Goal: Task Accomplishment & Management: Use online tool/utility

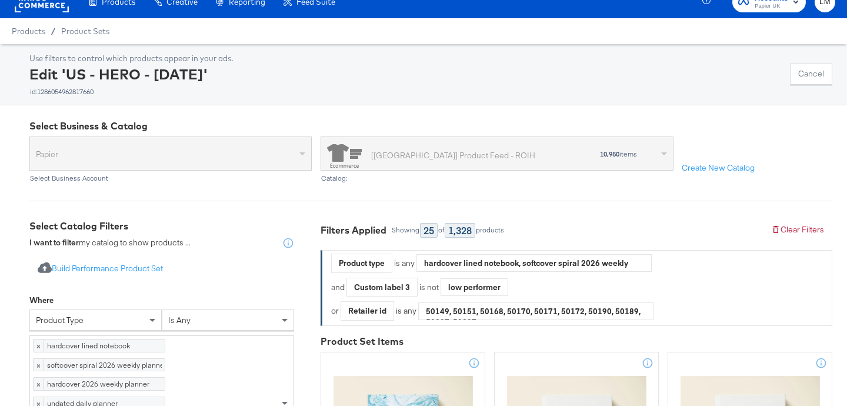
scroll to position [206, 0]
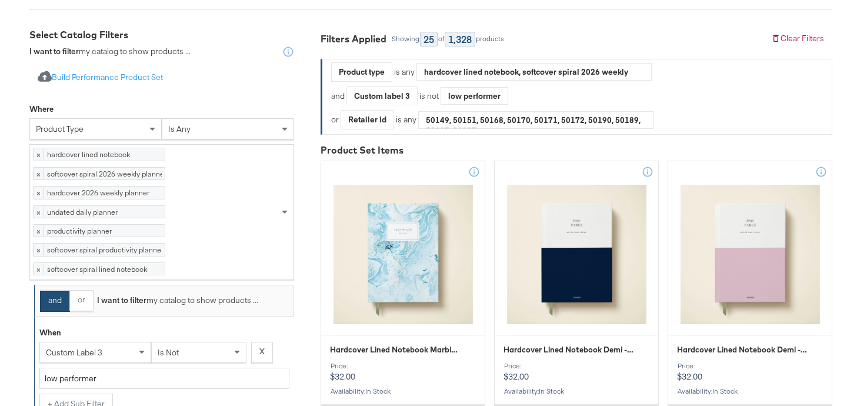
click at [125, 130] on div "product type" at bounding box center [95, 129] width 131 height 20
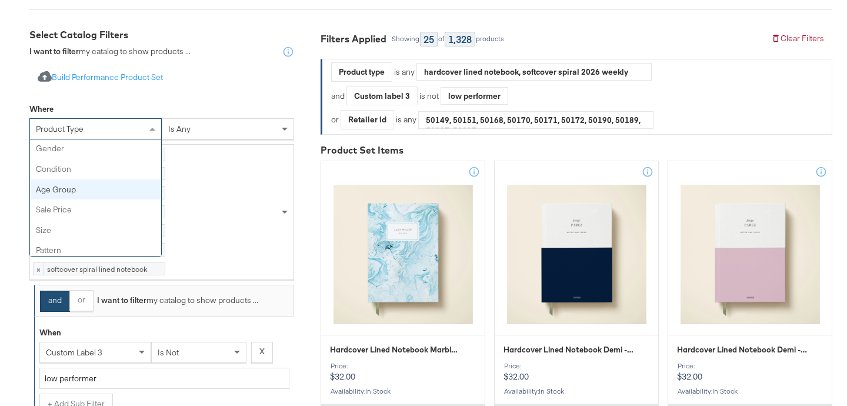
scroll to position [226, 0]
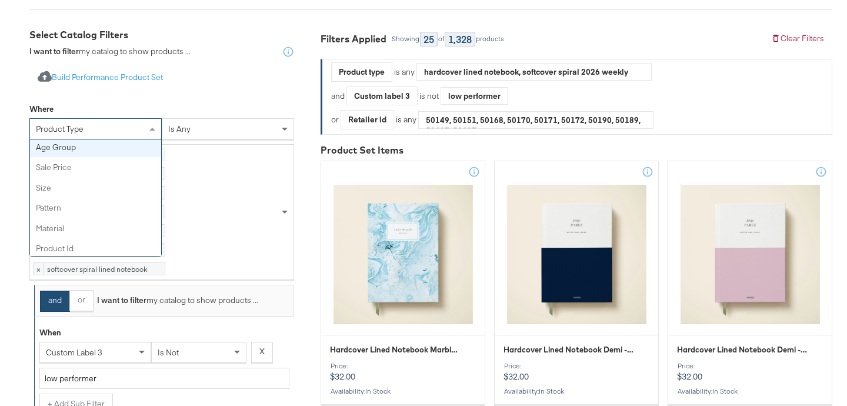
click at [102, 107] on div "Where" at bounding box center [161, 110] width 265 height 15
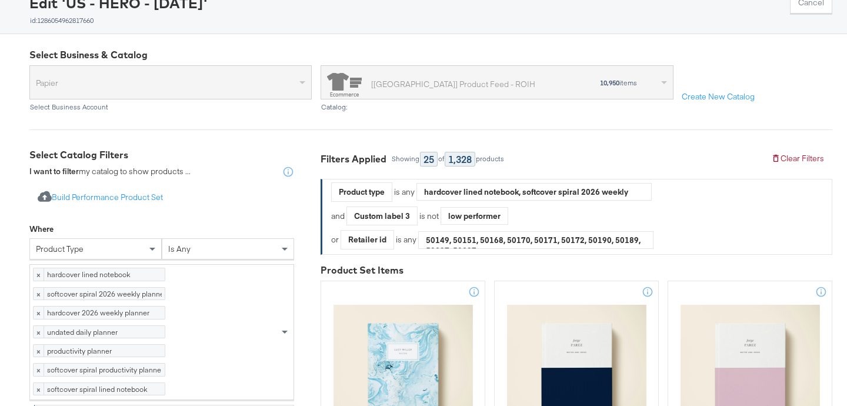
scroll to position [0, 0]
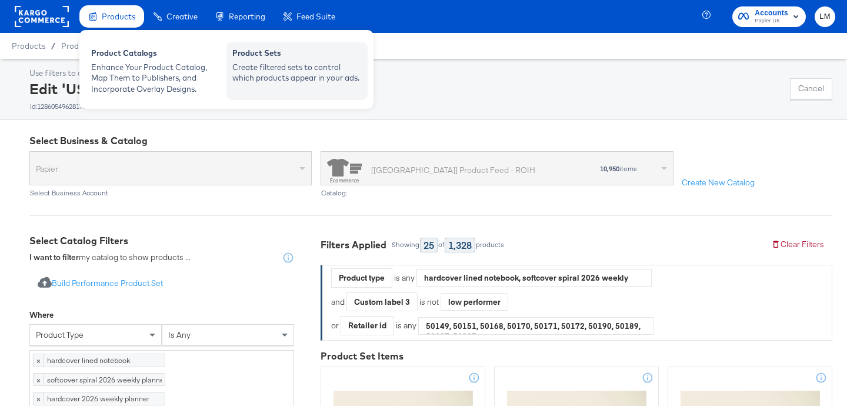
click at [286, 67] on div "Create filtered sets to control which products appear in your ads." at bounding box center [296, 73] width 129 height 22
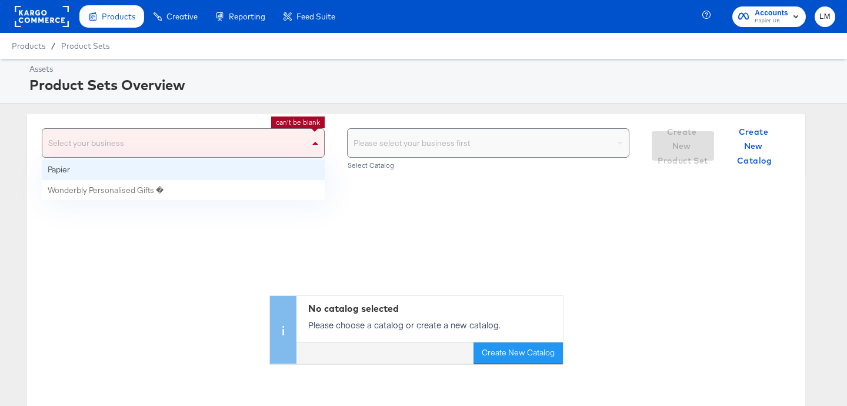
click at [238, 138] on div "Select your business" at bounding box center [183, 143] width 282 height 28
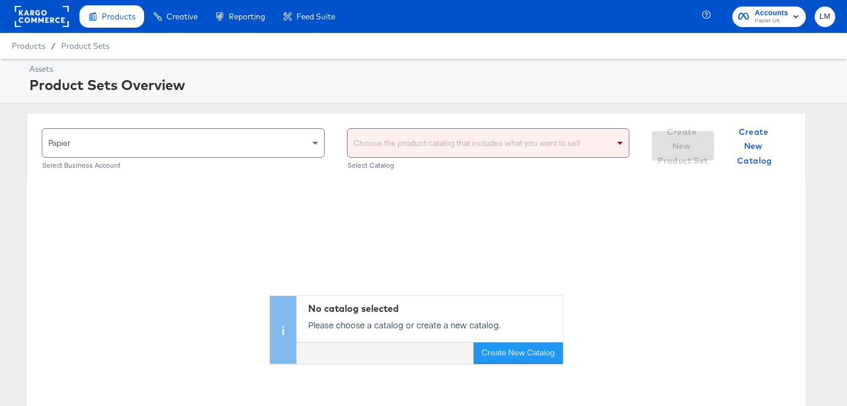
click at [415, 132] on div "Choose the product catalog that includes what you want to sell" at bounding box center [489, 143] width 282 height 28
click at [412, 141] on div "Choose the product catalog that includes what you want to sell" at bounding box center [489, 143] width 282 height 28
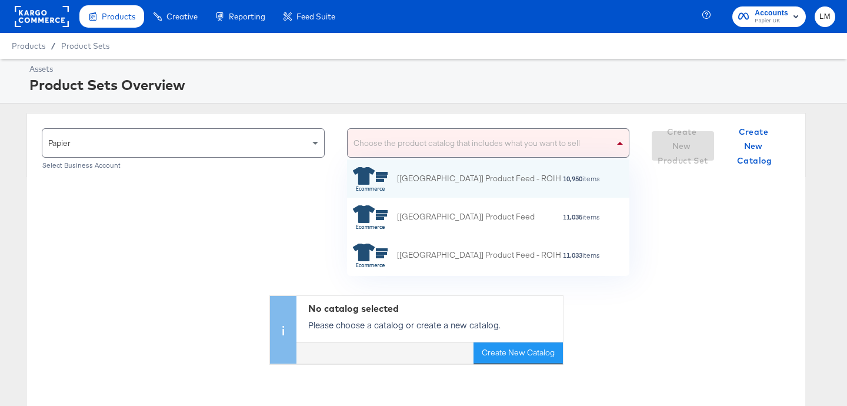
click at [457, 143] on div "Choose the product catalog that includes what you want to sell" at bounding box center [489, 143] width 282 height 28
click at [424, 179] on div "[[GEOGRAPHIC_DATA]] Product Feed - ROIH" at bounding box center [479, 178] width 164 height 12
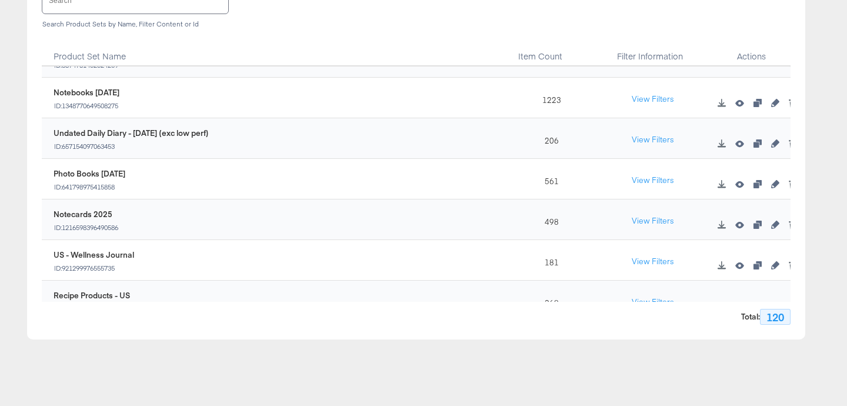
scroll to position [599, 0]
click at [95, 8] on input "text" at bounding box center [135, 0] width 186 height 25
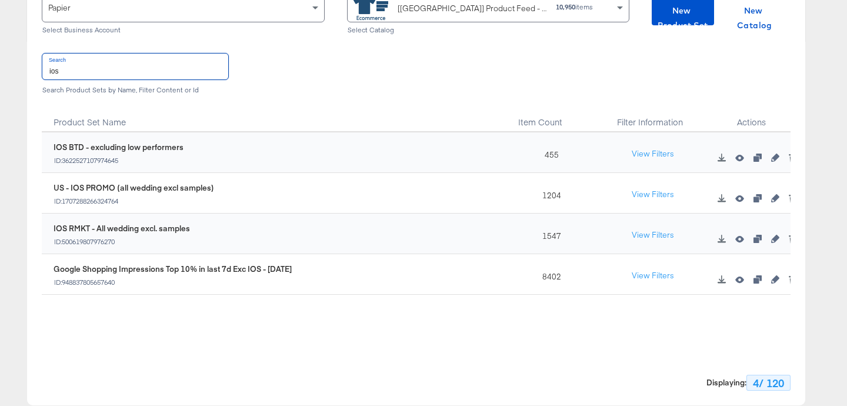
scroll to position [132, 0]
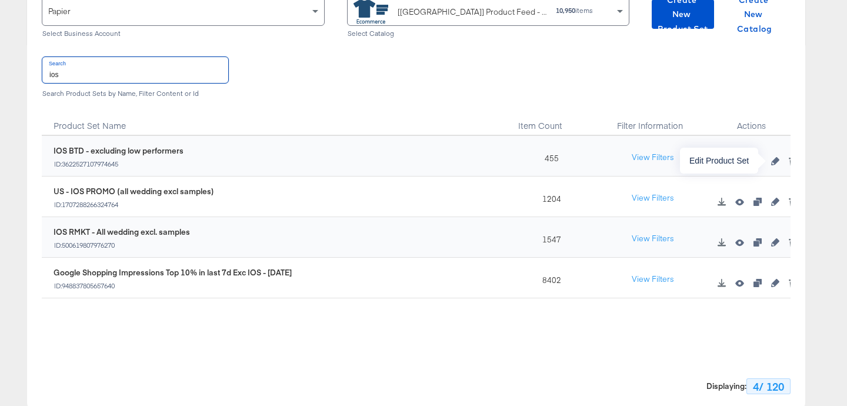
type input "ios"
click at [775, 161] on icon "button" at bounding box center [775, 161] width 8 height 8
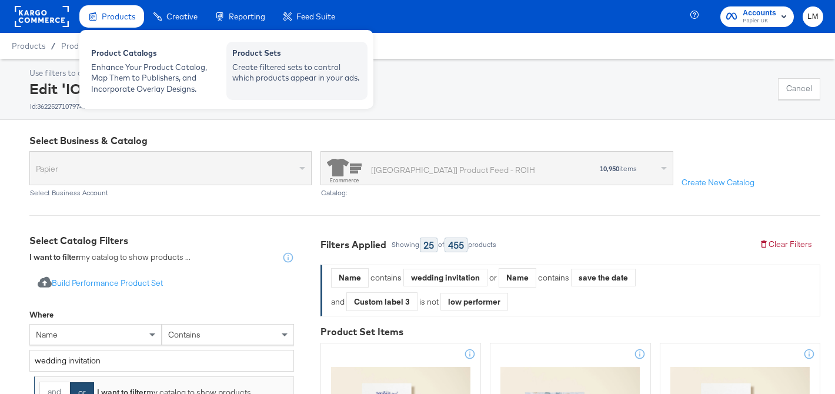
click at [268, 72] on div "Create filtered sets to control which products appear in your ads." at bounding box center [296, 73] width 129 height 22
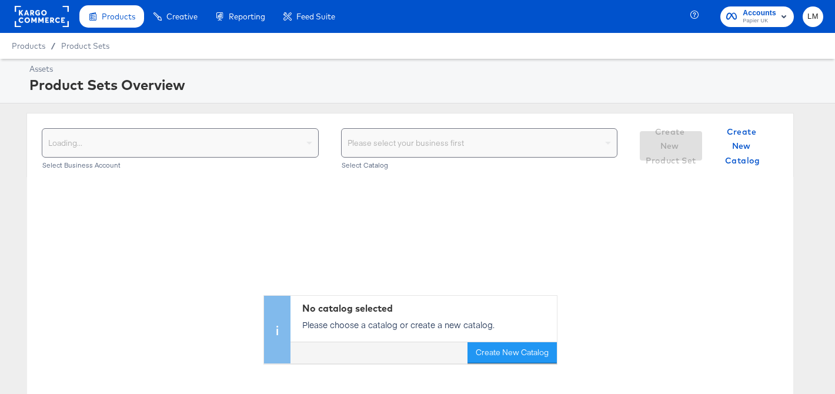
click at [238, 141] on div "Loading..." at bounding box center [180, 143] width 276 height 28
click at [113, 159] on div "Select your business Select Business Account" at bounding box center [180, 150] width 277 height 44
click at [113, 146] on div "Select your business" at bounding box center [180, 143] width 276 height 28
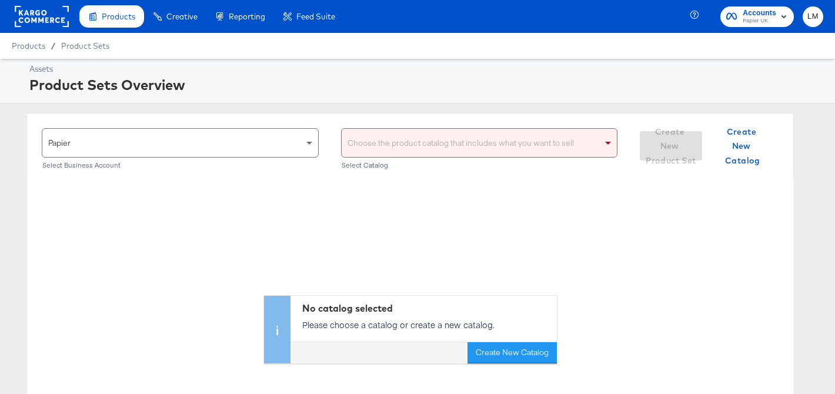
click at [419, 149] on div "Choose the product catalog that includes what you want to sell" at bounding box center [480, 143] width 276 height 28
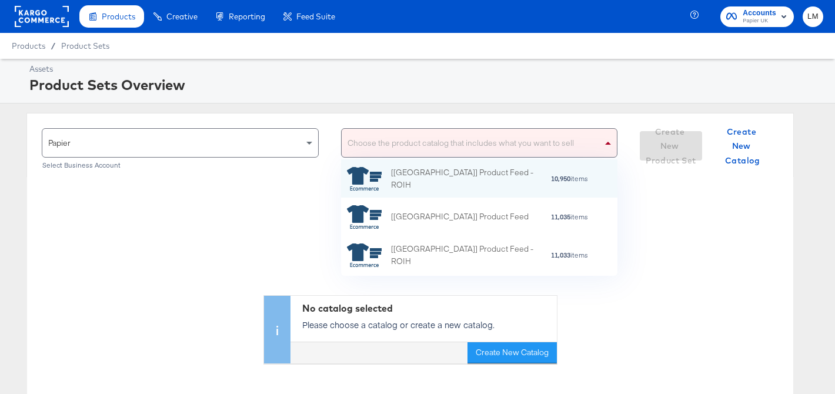
scroll to position [116, 276]
click at [406, 183] on div "[[GEOGRAPHIC_DATA]] Product Feed - ROIH" at bounding box center [470, 178] width 159 height 25
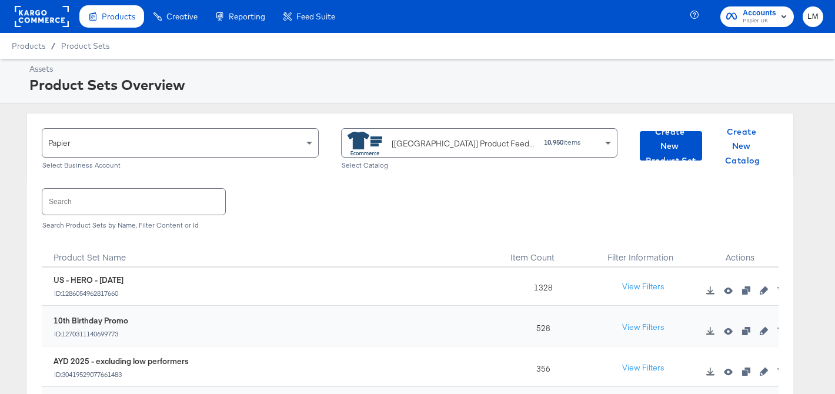
click at [310, 198] on div "Search Search Product Sets by Name, Filter Content or Id" at bounding box center [410, 207] width 737 height 61
click at [133, 203] on input "text" at bounding box center [133, 201] width 183 height 25
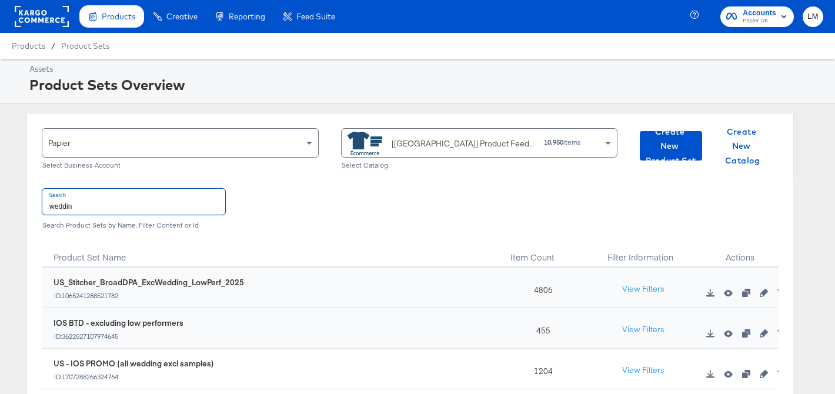
type input "wedding"
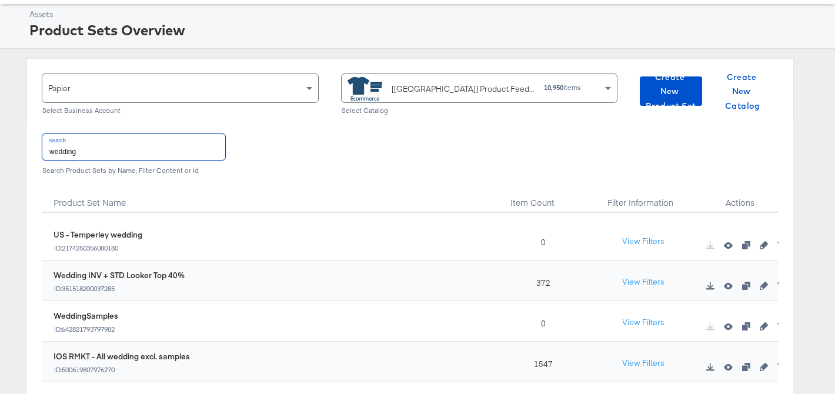
scroll to position [333, 0]
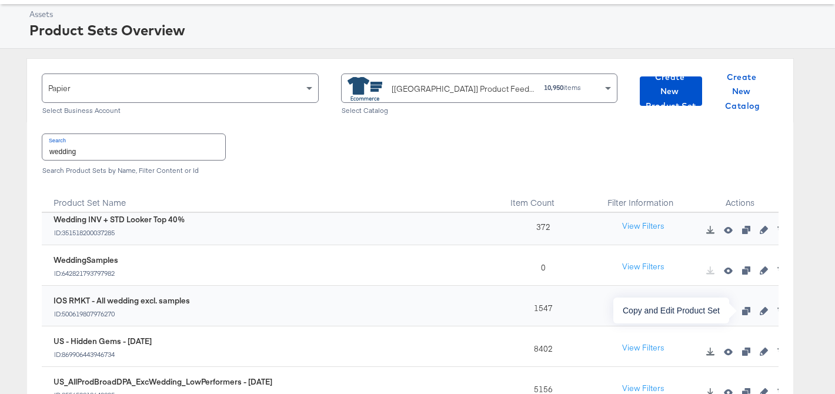
click at [744, 312] on icon "button" at bounding box center [746, 311] width 8 height 8
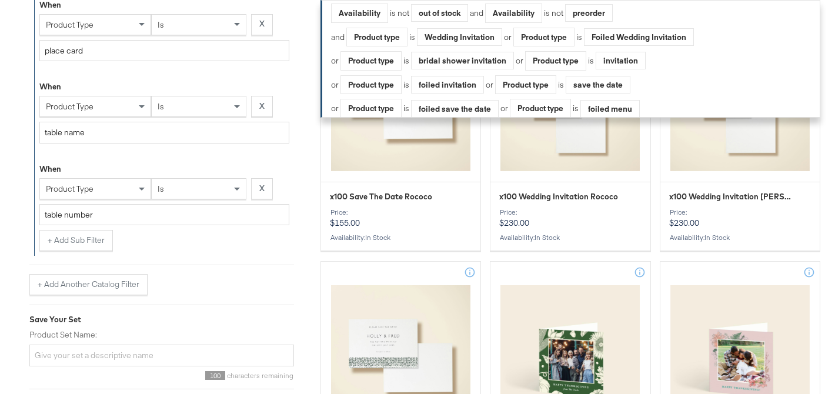
scroll to position [1662, 0]
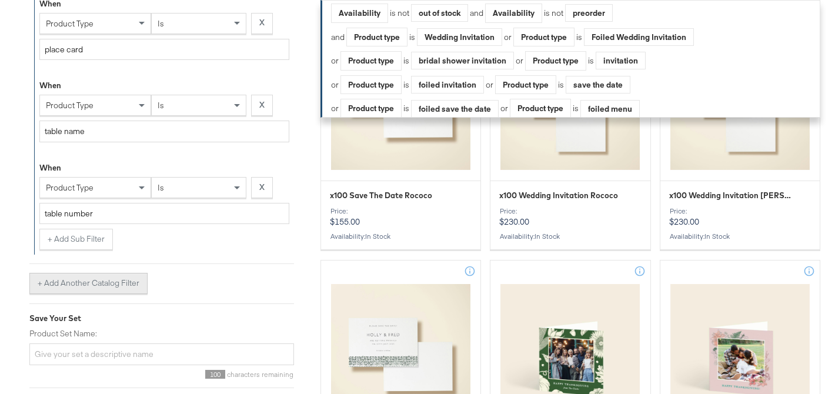
click at [89, 284] on button "+ Add Another Catalog Filter" at bounding box center [88, 283] width 118 height 21
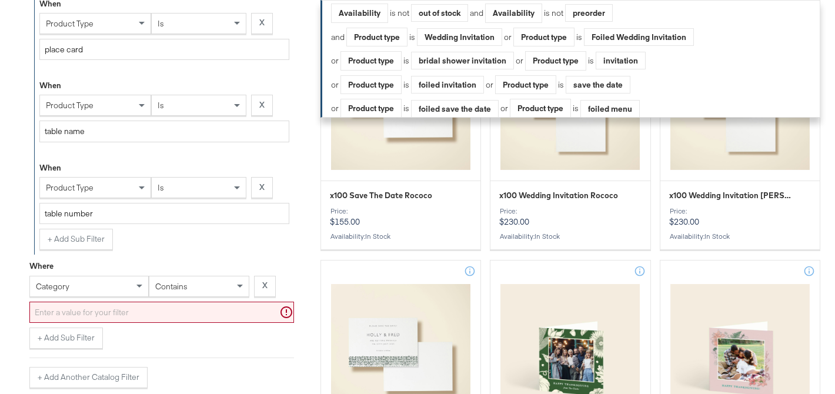
scroll to position [1682, 0]
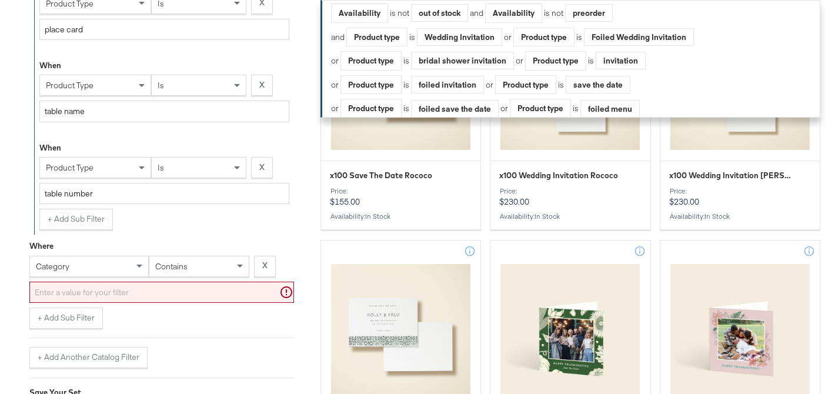
click at [115, 277] on div "category" at bounding box center [88, 266] width 119 height 21
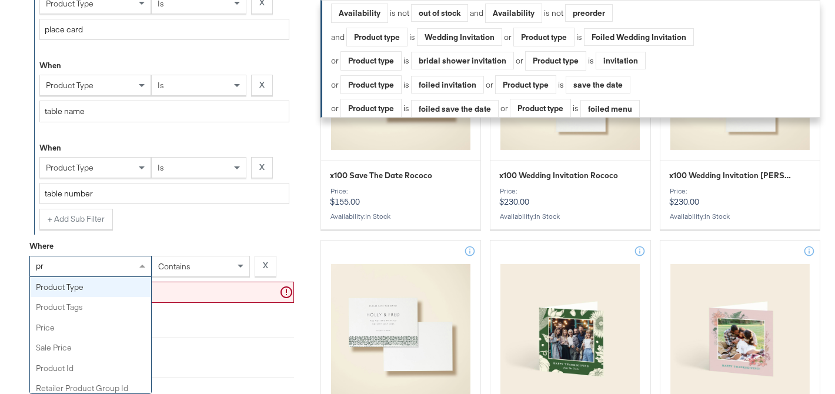
type input "pro"
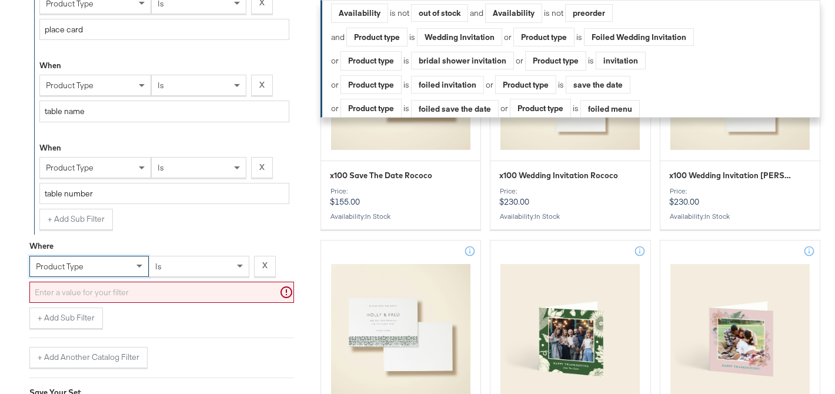
click at [132, 293] on input "text" at bounding box center [161, 293] width 265 height 22
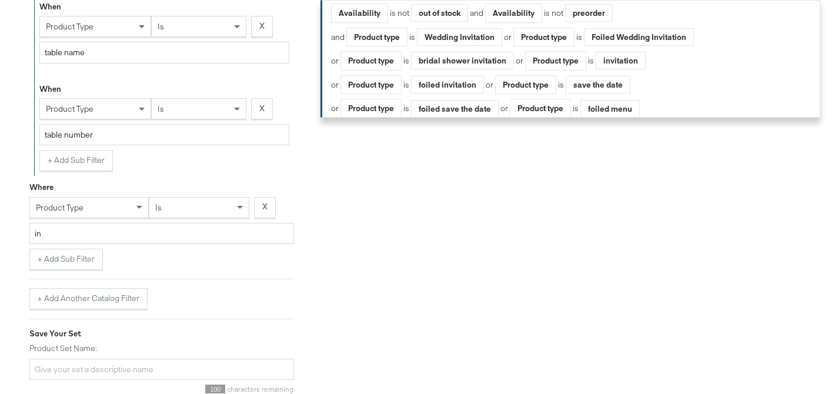
scroll to position [1758, 0]
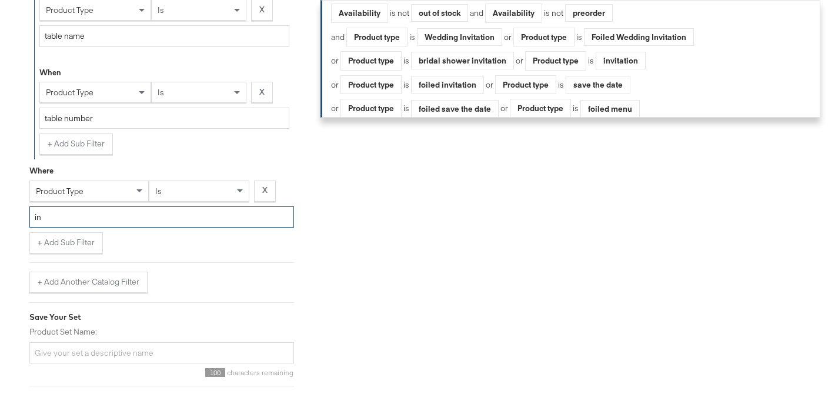
type input "i"
click at [95, 219] on input "wedding p" at bounding box center [161, 217] width 265 height 22
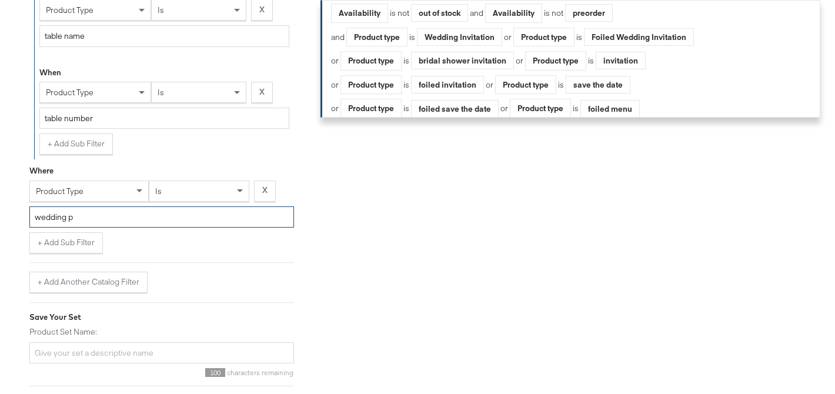
click at [95, 219] on input "wedding p" at bounding box center [161, 217] width 265 height 22
paste input "Binder Wedding Planner"
type input "Binder Wedding Planner"
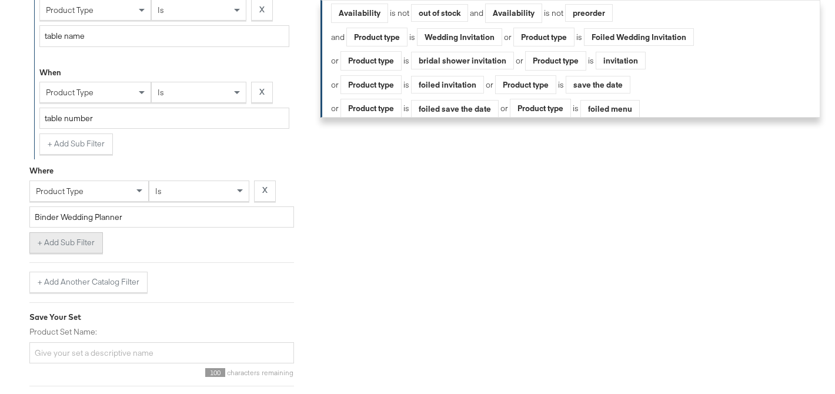
click at [76, 246] on button "+ Add Sub Filter" at bounding box center [65, 242] width 73 height 21
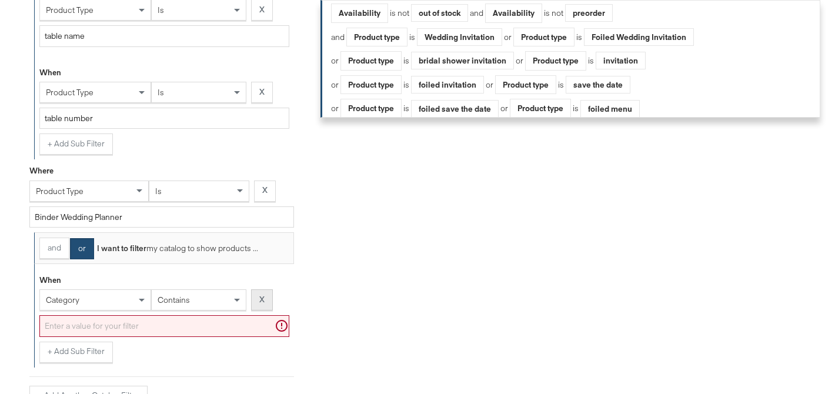
click at [255, 292] on button "X" at bounding box center [262, 299] width 22 height 21
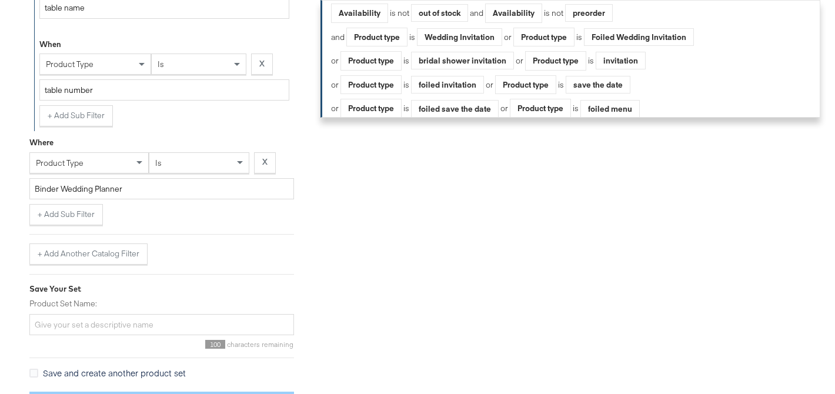
scroll to position [1790, 0]
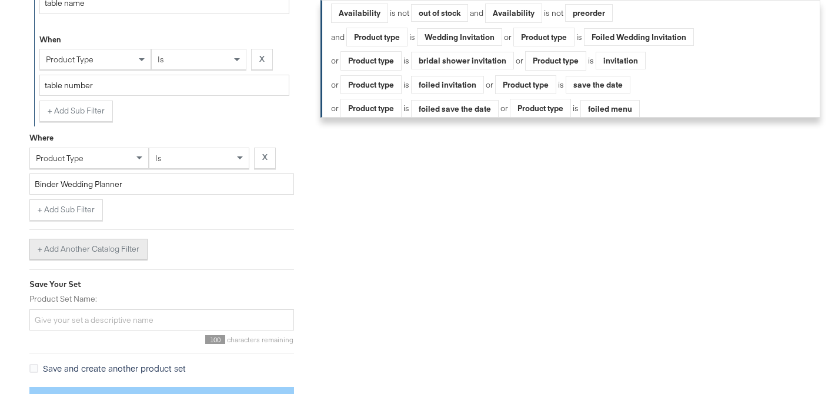
click at [121, 255] on button "+ Add Another Catalog Filter" at bounding box center [88, 249] width 118 height 21
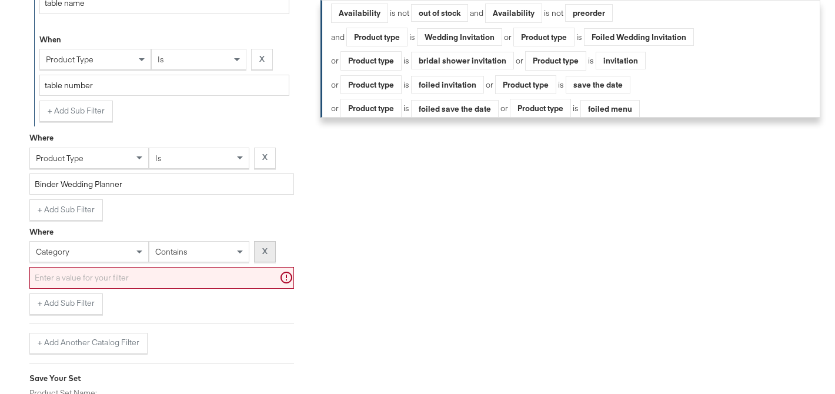
click at [260, 253] on button "X" at bounding box center [265, 251] width 22 height 21
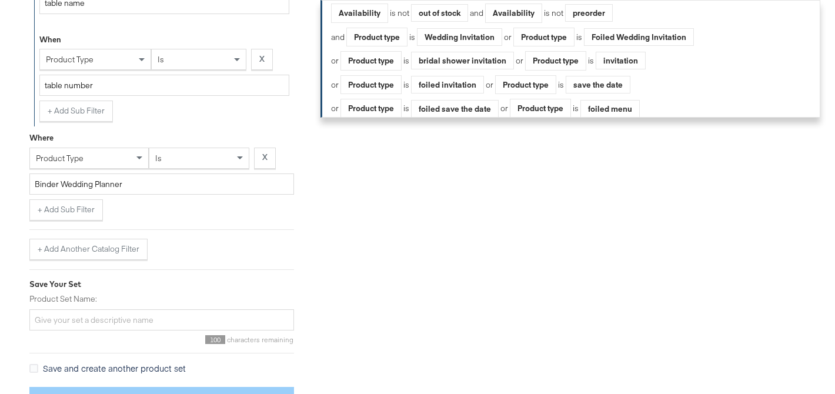
scroll to position [1815, 0]
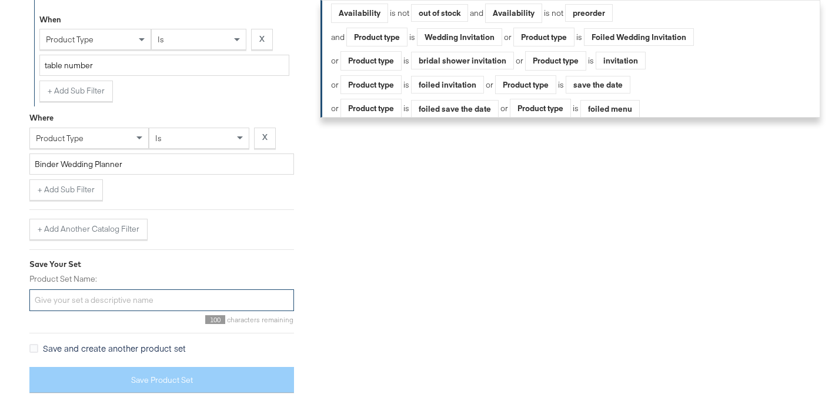
click at [186, 301] on input "Product Set Name:" at bounding box center [161, 300] width 265 height 22
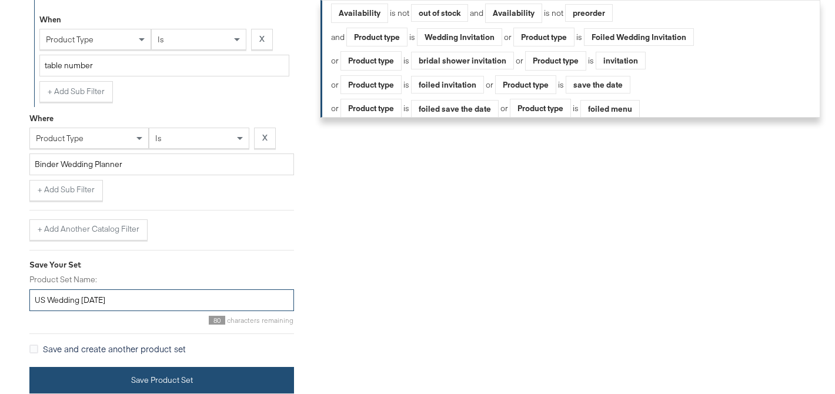
type input "US Wedding Sept 2025"
click at [161, 387] on button "Save Product Set" at bounding box center [161, 380] width 265 height 26
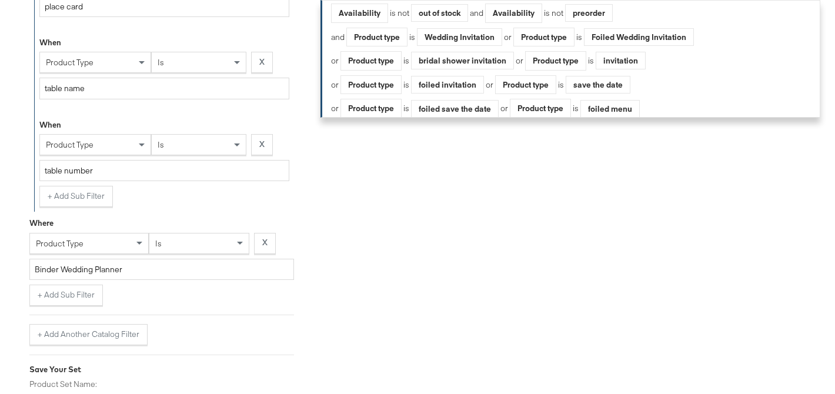
scroll to position [1606, 0]
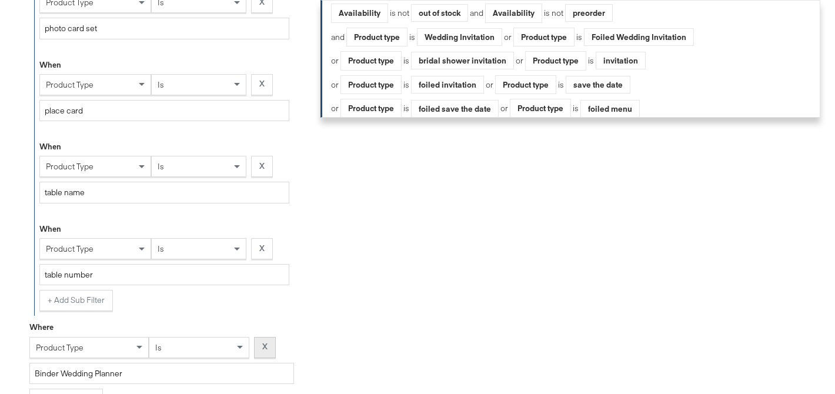
click at [263, 341] on button "X" at bounding box center [265, 347] width 22 height 21
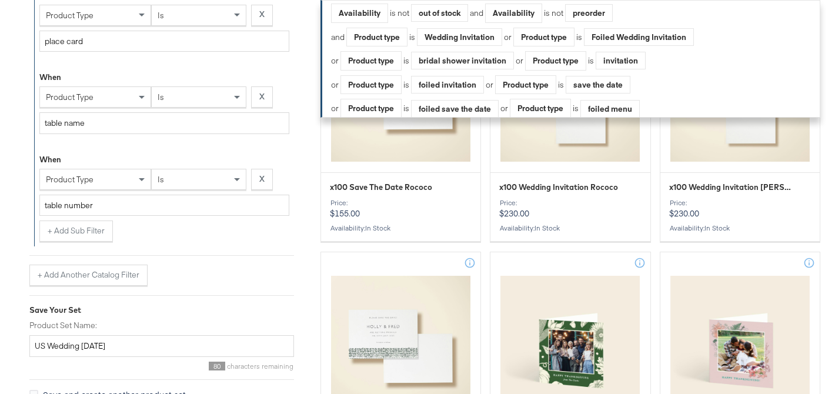
scroll to position [1671, 0]
click at [94, 233] on button "+ Add Sub Filter" at bounding box center [75, 230] width 73 height 21
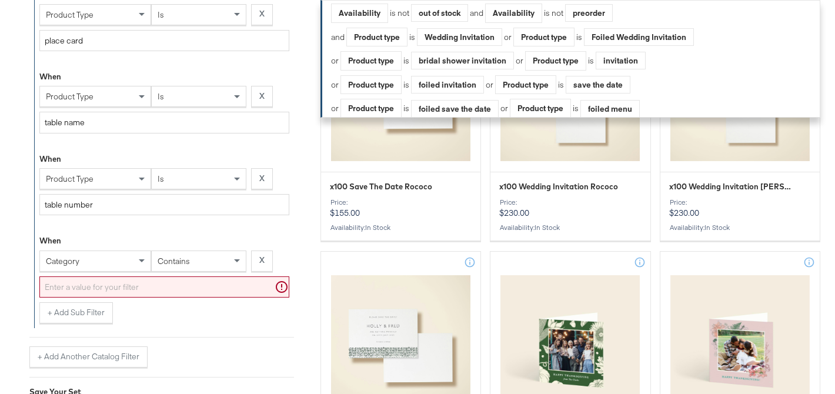
click at [92, 264] on div "category" at bounding box center [95, 261] width 111 height 20
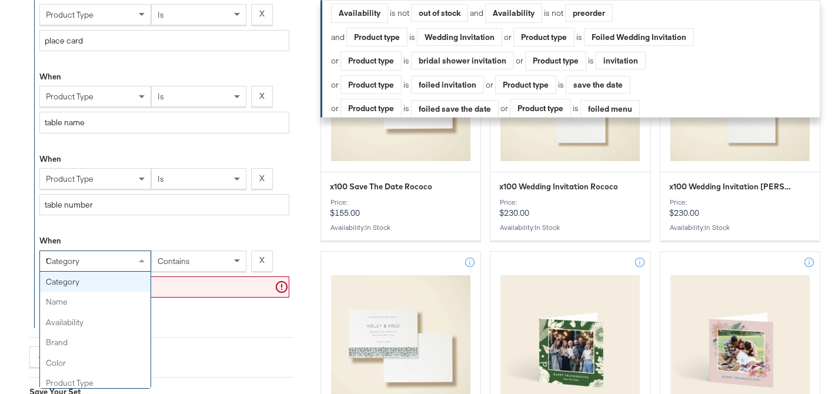
type input "ty"
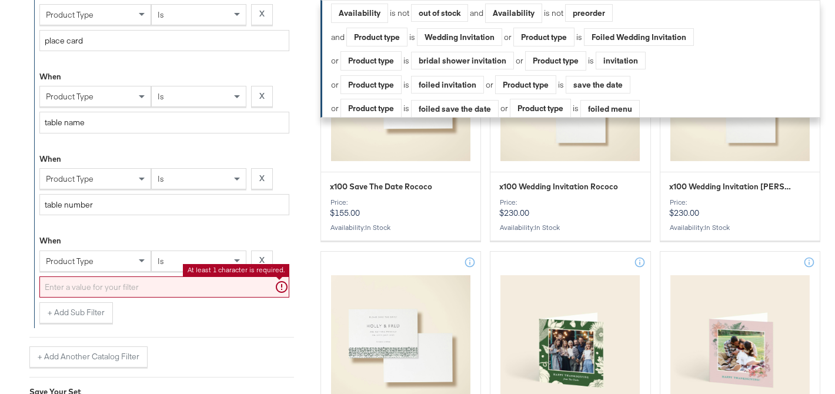
click at [88, 294] on input "text" at bounding box center [164, 287] width 250 height 22
paste input "Binder Wedding Planner"
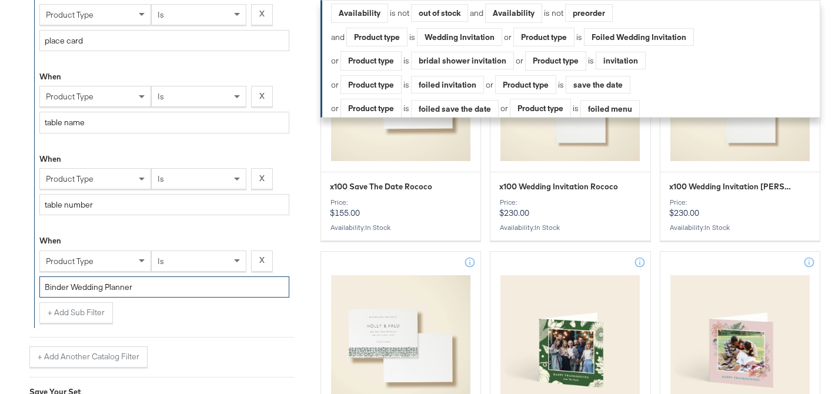
type input "Binder Wedding Planner"
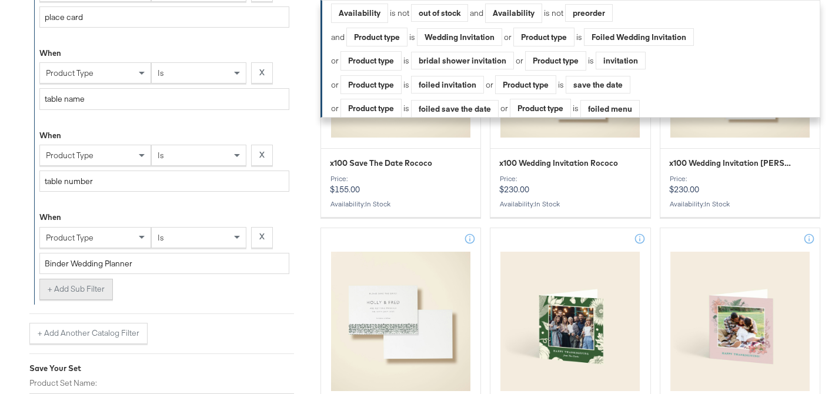
click at [65, 293] on button "+ Add Sub Filter" at bounding box center [75, 289] width 73 height 21
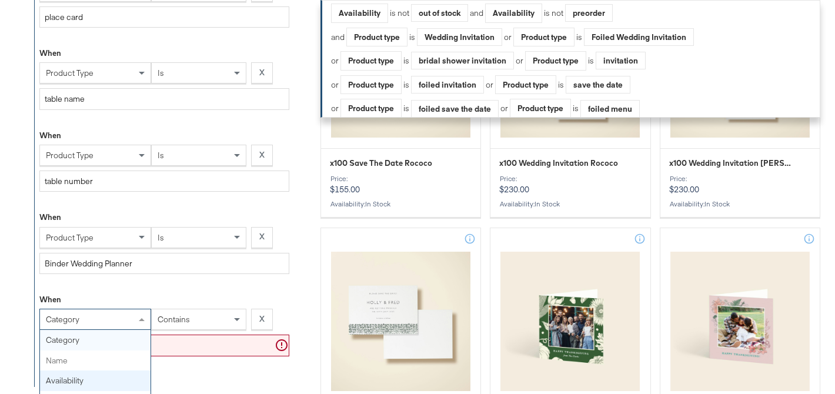
scroll to position [1748, 0]
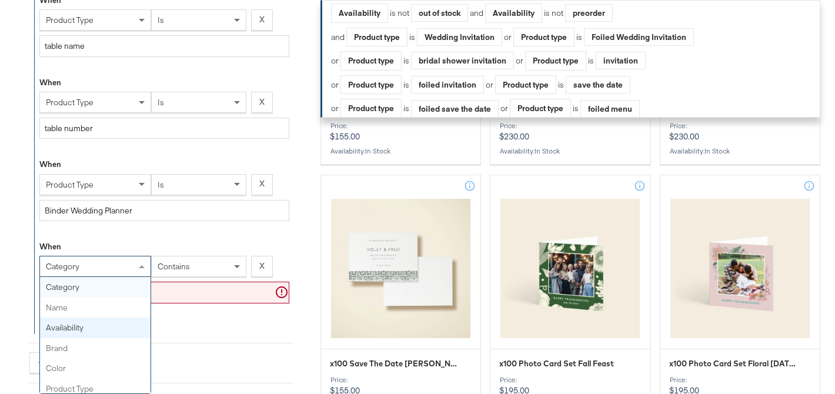
click at [61, 277] on div "category category name availability brand color product type product tags price…" at bounding box center [95, 266] width 112 height 21
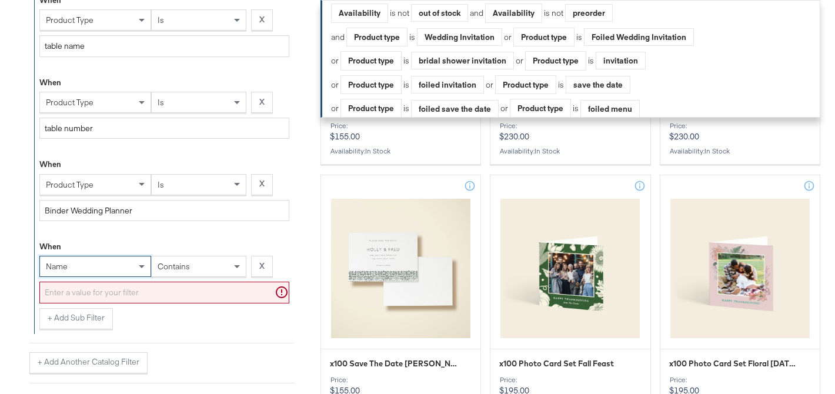
click at [198, 276] on div "contains" at bounding box center [198, 266] width 95 height 21
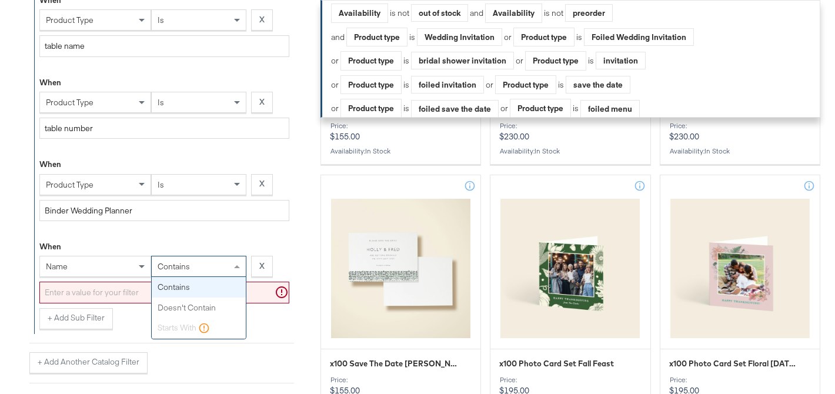
click at [131, 293] on input "text" at bounding box center [164, 293] width 250 height 22
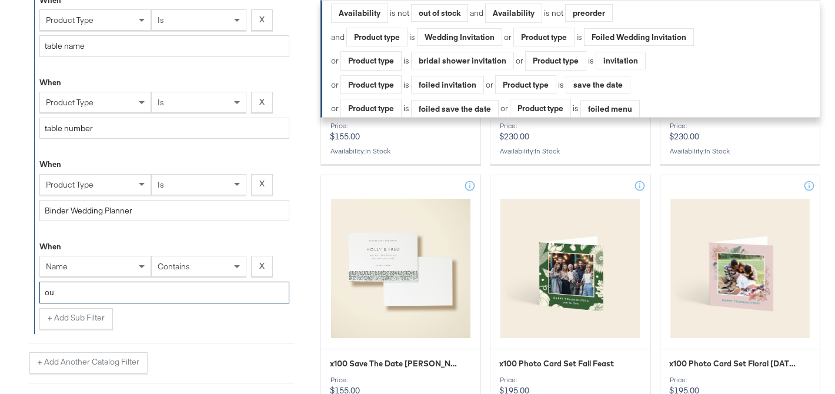
type input "o"
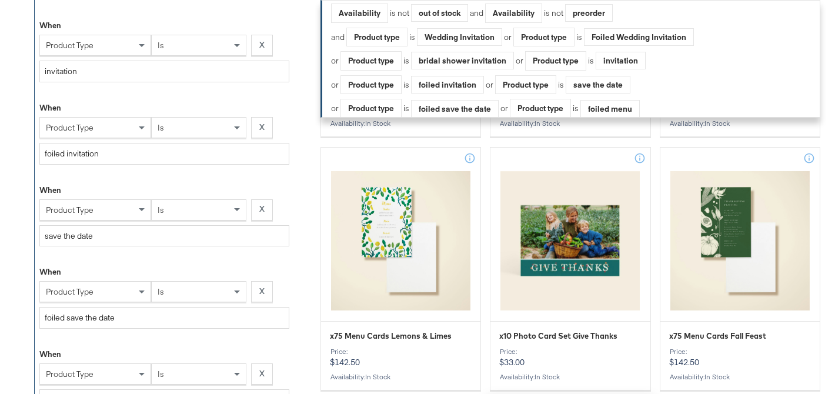
scroll to position [2181, 0]
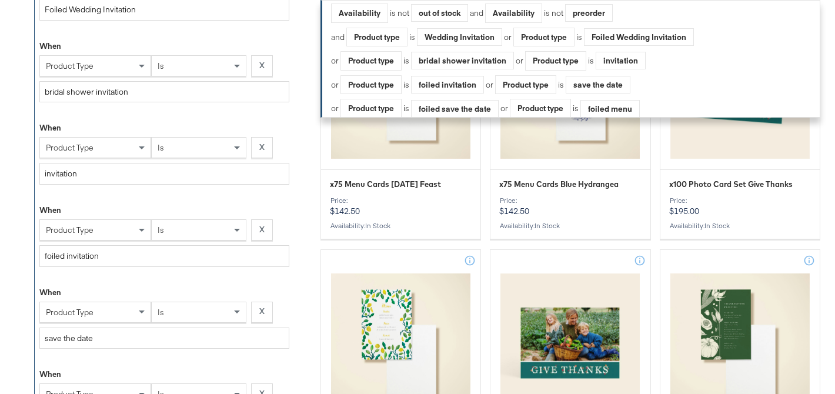
type input "Our Big Day"
click at [321, 179] on div "x75 Menu Cards Thanksgiving Feast Price: $142.50 Availability : in stock" at bounding box center [400, 209] width 159 height 60
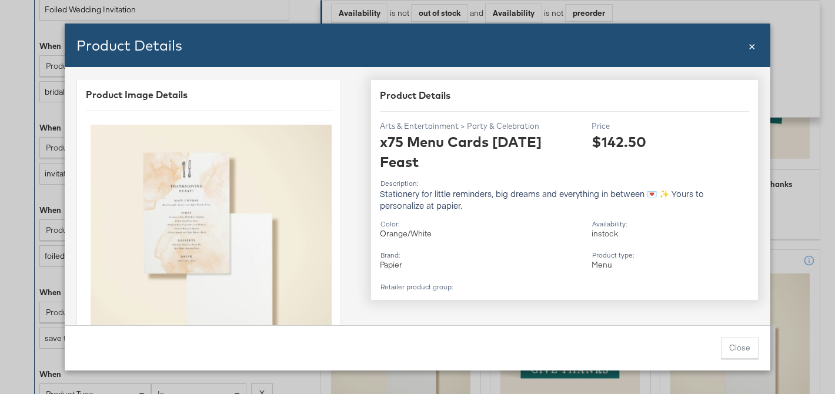
click at [750, 47] on span "×" at bounding box center [752, 45] width 7 height 16
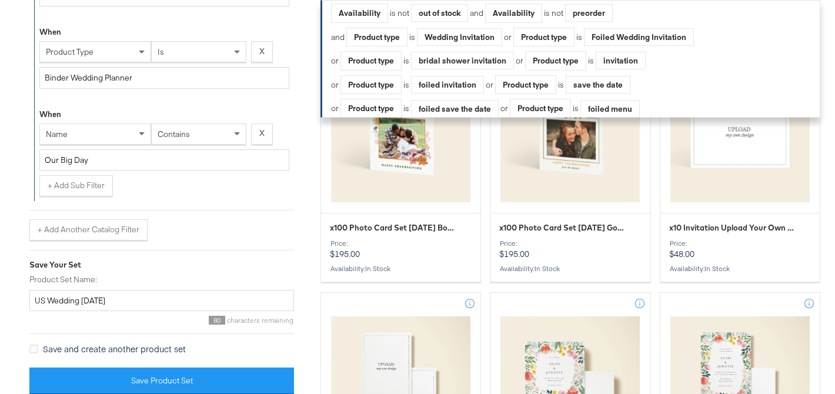
scroll to position [2936, 0]
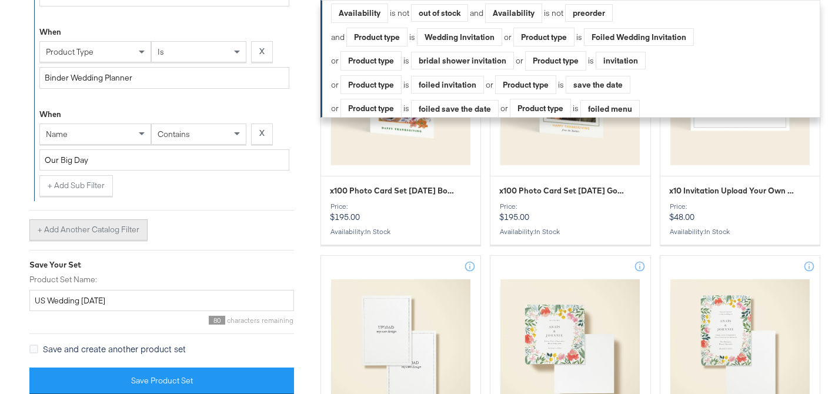
click at [62, 237] on button "+ Add Another Catalog Filter" at bounding box center [88, 229] width 118 height 21
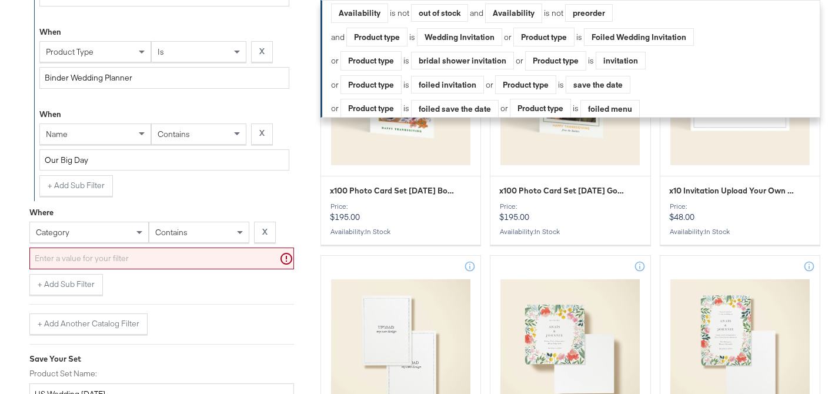
click at [59, 236] on span "category" at bounding box center [53, 232] width 34 height 11
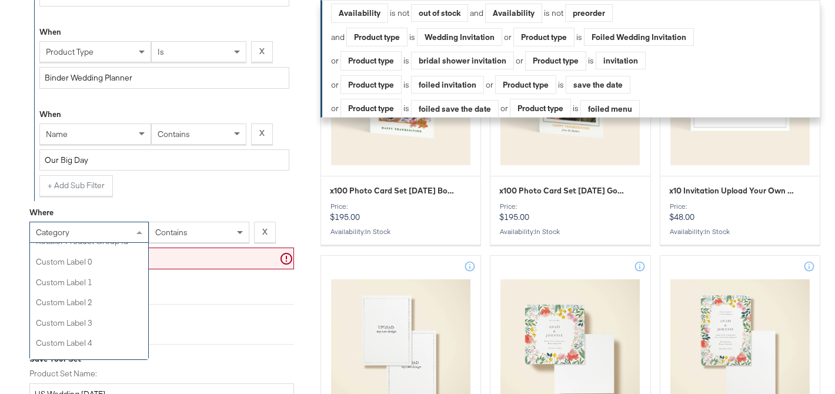
scroll to position [383, 0]
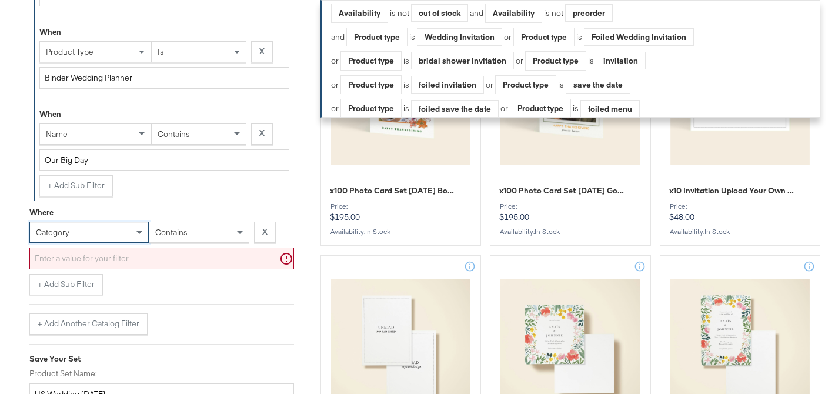
click at [61, 237] on span "category" at bounding box center [53, 232] width 34 height 11
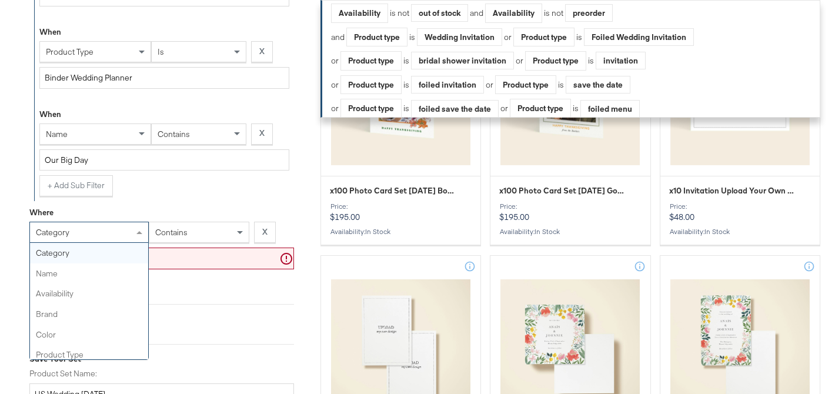
scroll to position [386, 0]
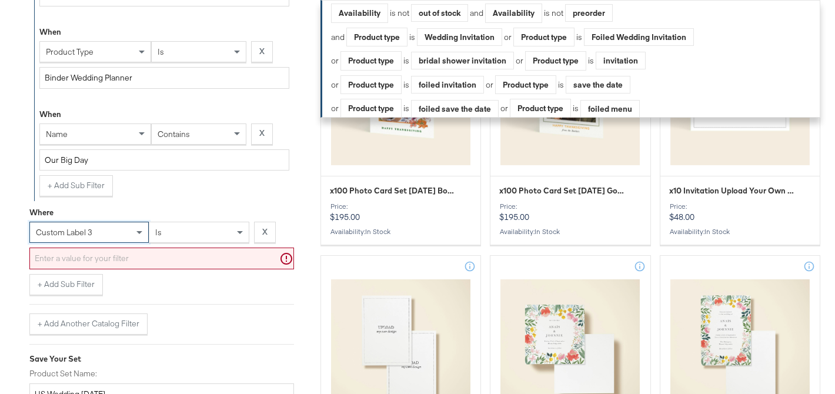
click at [189, 238] on div "is" at bounding box center [198, 232] width 99 height 20
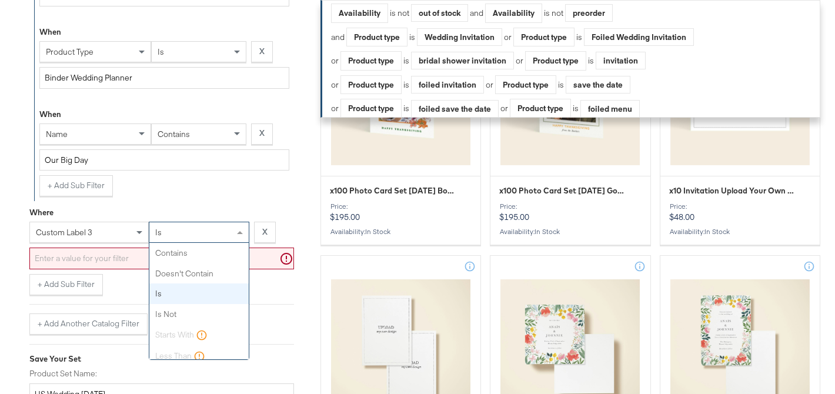
scroll to position [28, 0]
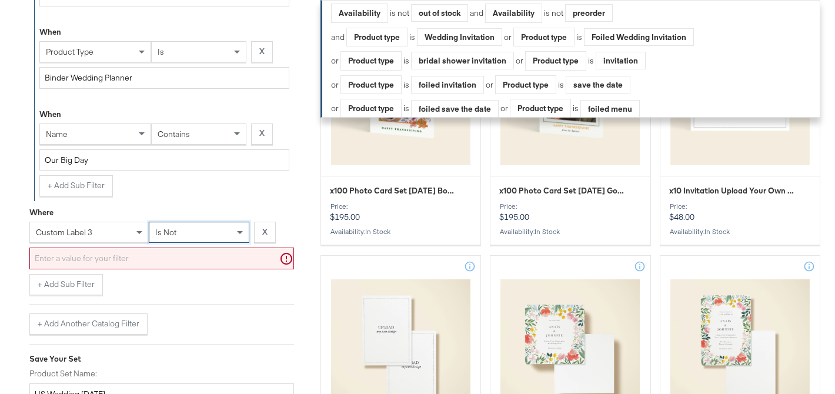
click at [145, 264] on input "text" at bounding box center [161, 259] width 265 height 22
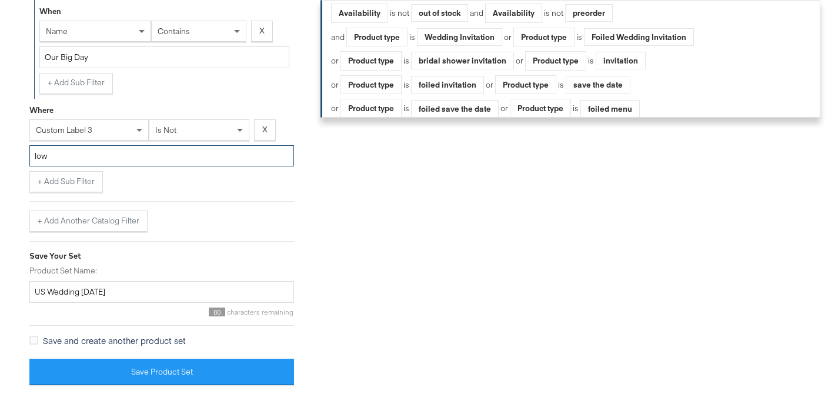
scroll to position [1987, 0]
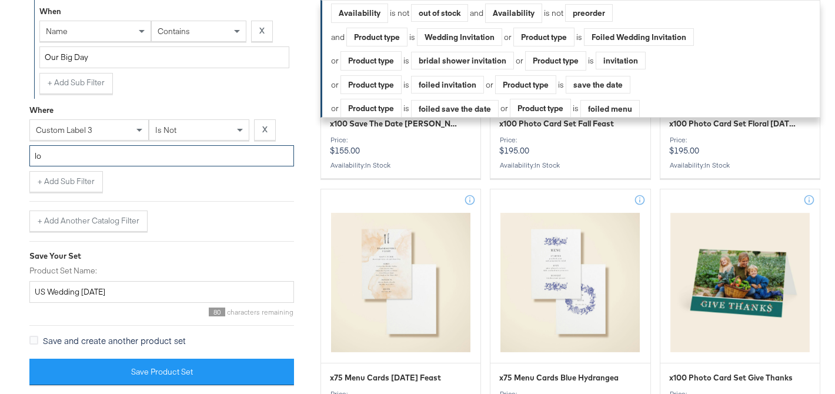
type input "l"
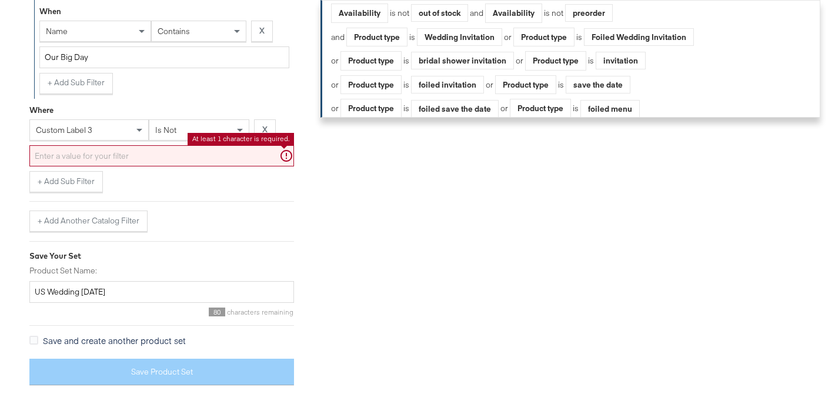
click at [222, 156] on input "text" at bounding box center [161, 156] width 265 height 22
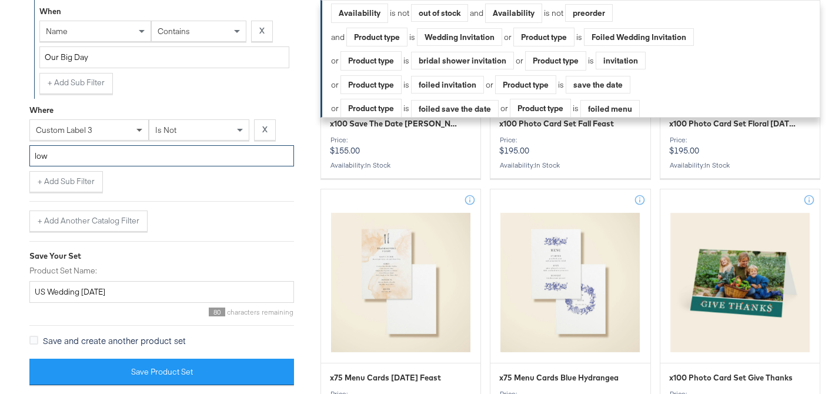
type input "low"
click at [133, 131] on span at bounding box center [140, 130] width 15 height 20
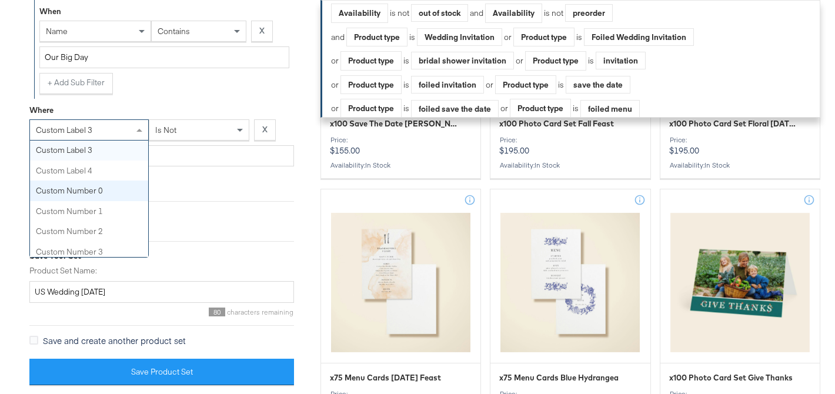
scroll to position [473, 0]
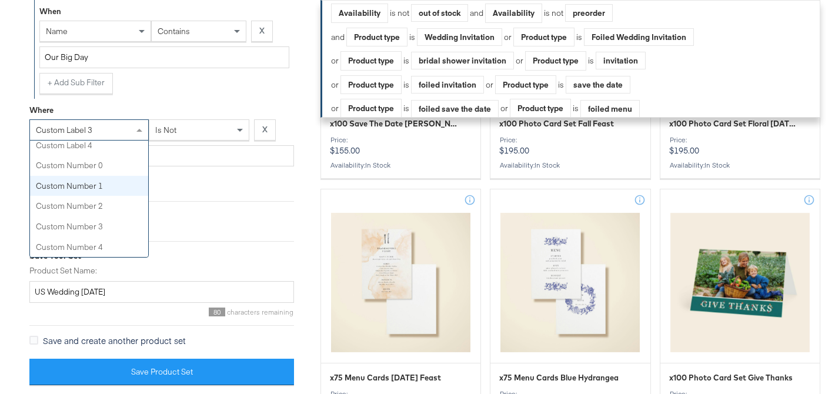
click at [183, 129] on div "is not" at bounding box center [198, 130] width 99 height 20
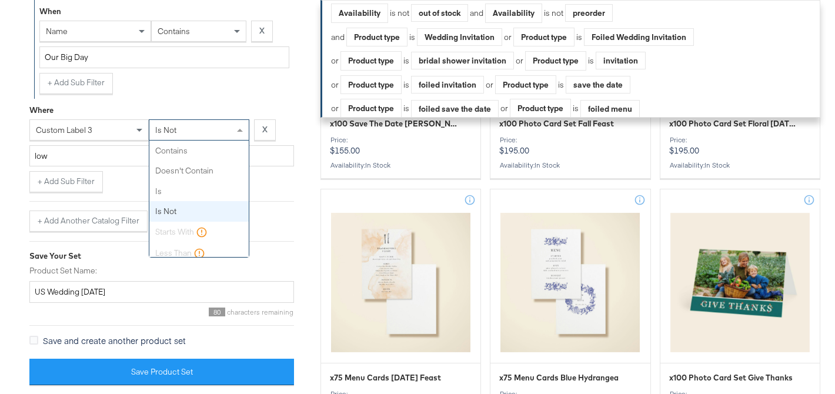
scroll to position [28, 0]
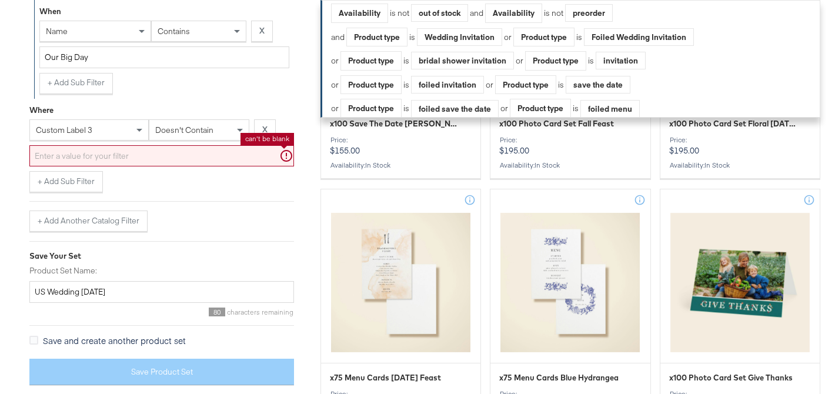
click at [158, 156] on input "text" at bounding box center [161, 156] width 265 height 22
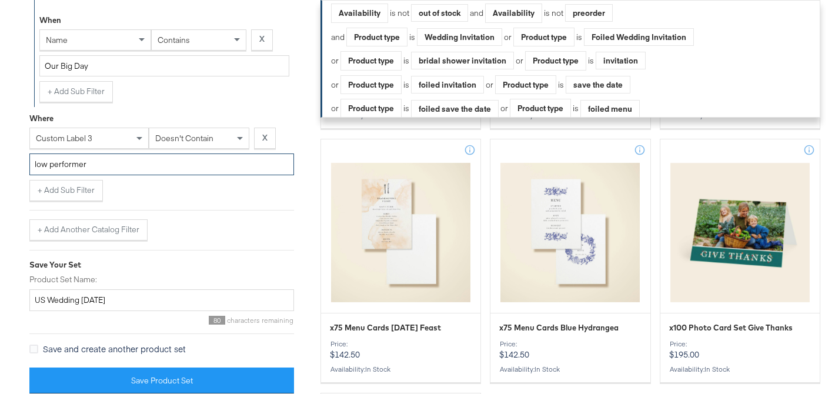
scroll to position [2070, 0]
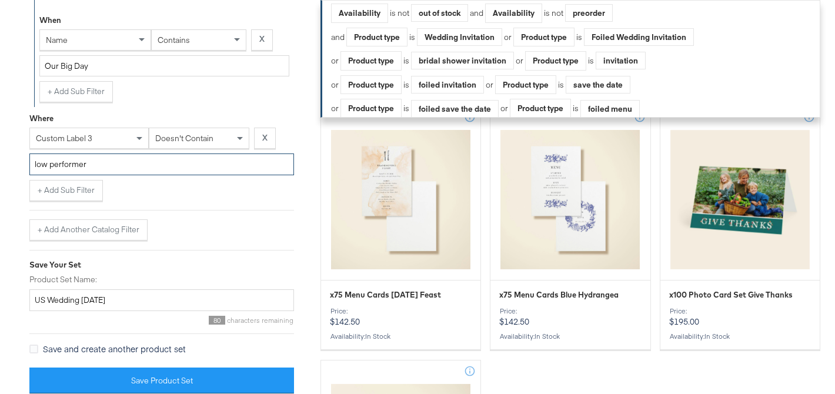
type input "low performer"
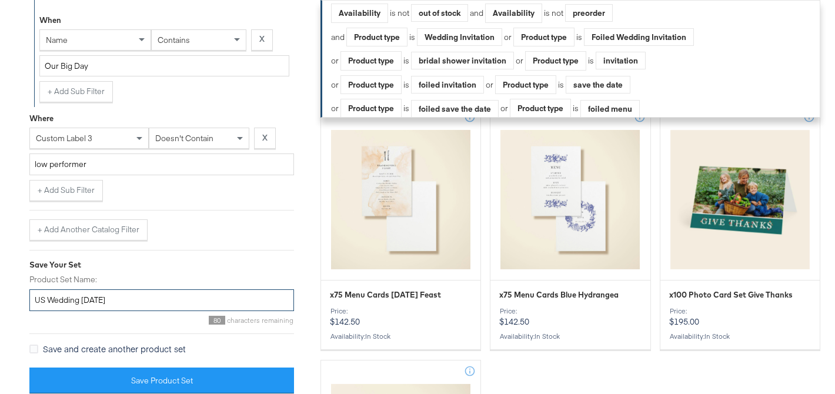
click at [147, 308] on input "US Wedding Sept 2025" at bounding box center [161, 300] width 265 height 22
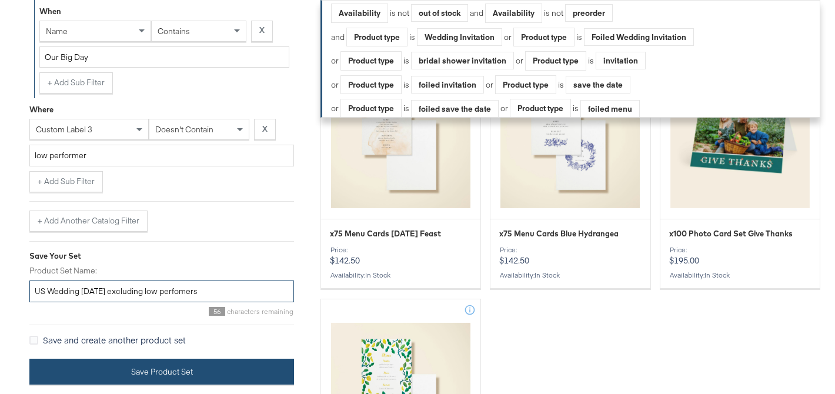
scroll to position [2136, 0]
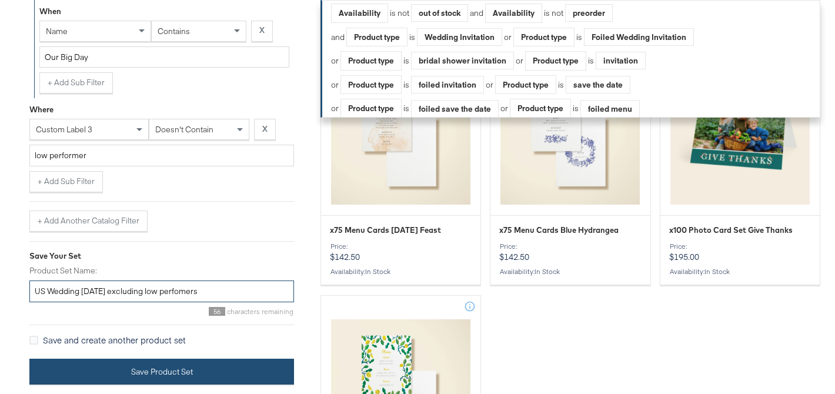
type input "US Wedding [DATE] excluding low perfomers"
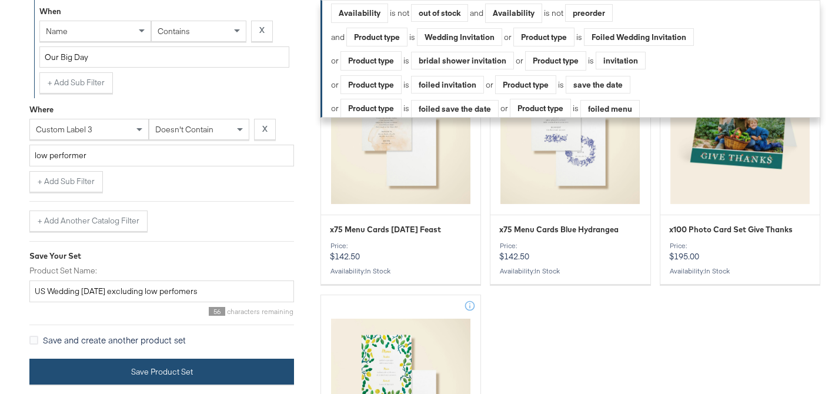
click at [120, 375] on button "Save Product Set" at bounding box center [161, 372] width 265 height 26
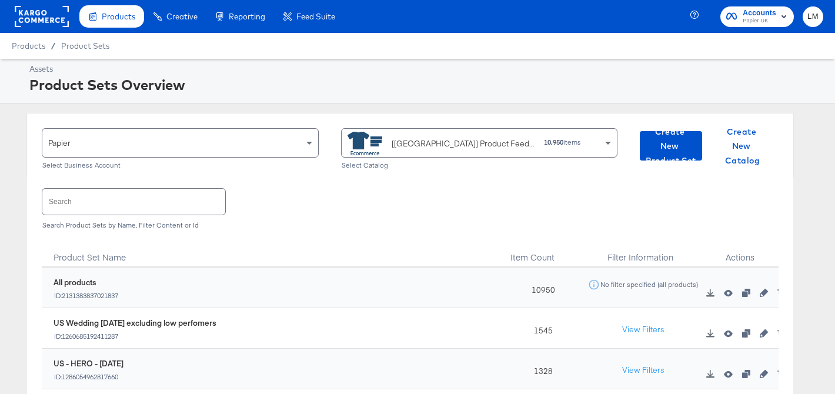
scroll to position [66, 0]
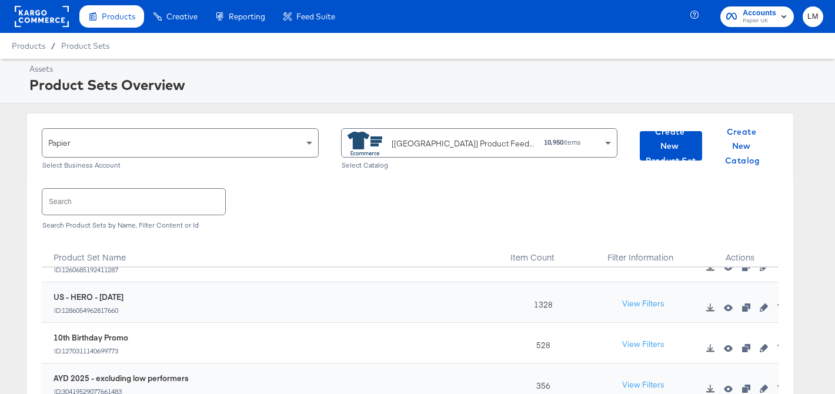
click at [131, 201] on input "text" at bounding box center [133, 201] width 183 height 25
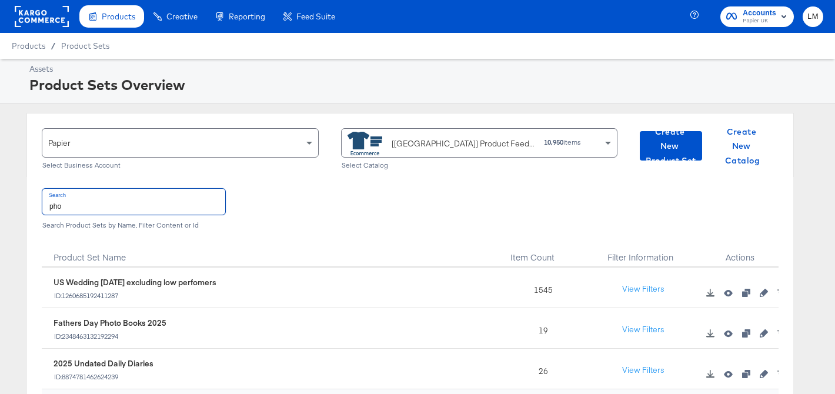
scroll to position [123, 0]
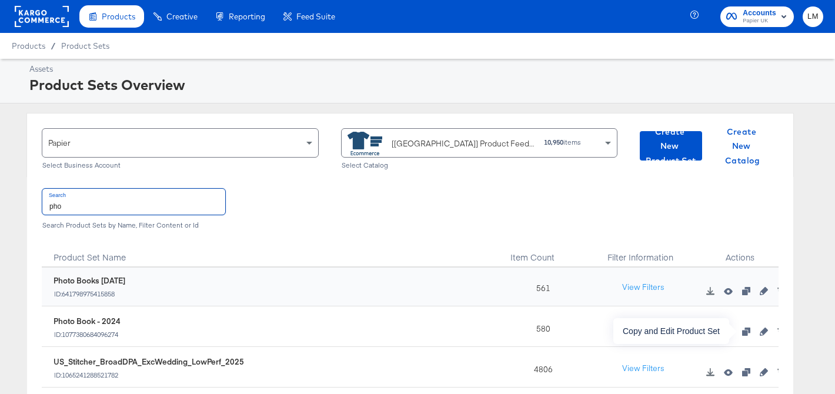
type input "pho"
click at [749, 333] on icon "button" at bounding box center [746, 332] width 8 height 8
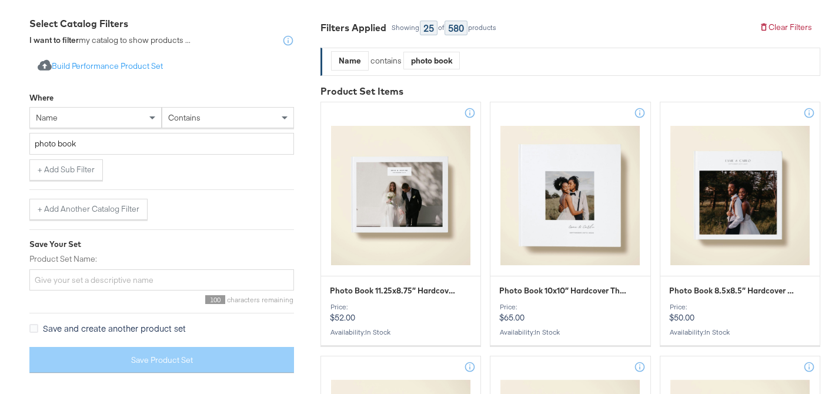
scroll to position [219, 0]
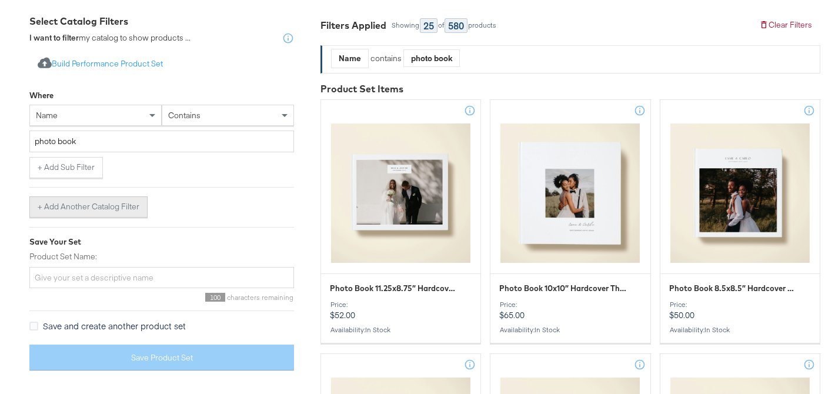
click at [74, 205] on button "+ Add Another Catalog Filter" at bounding box center [88, 206] width 118 height 21
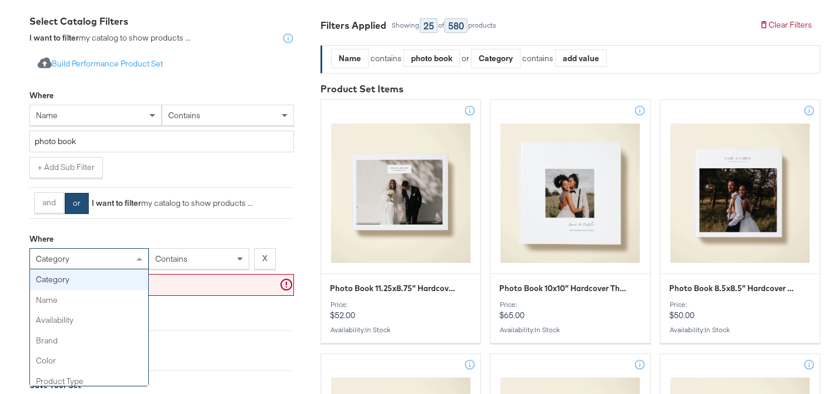
click at [56, 256] on span "category" at bounding box center [53, 258] width 34 height 11
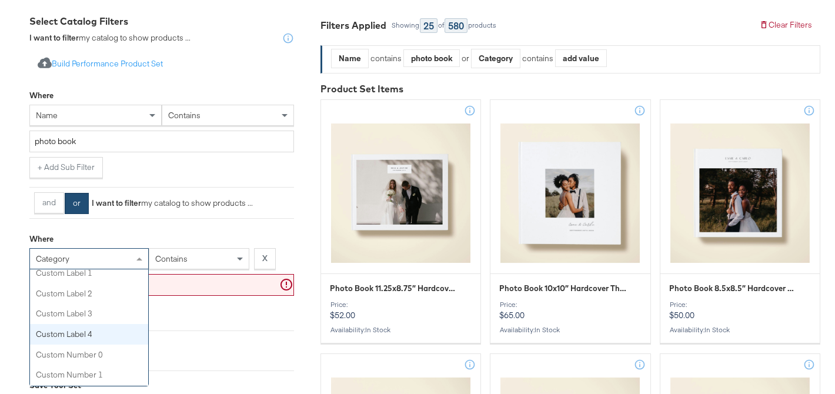
scroll to position [412, 0]
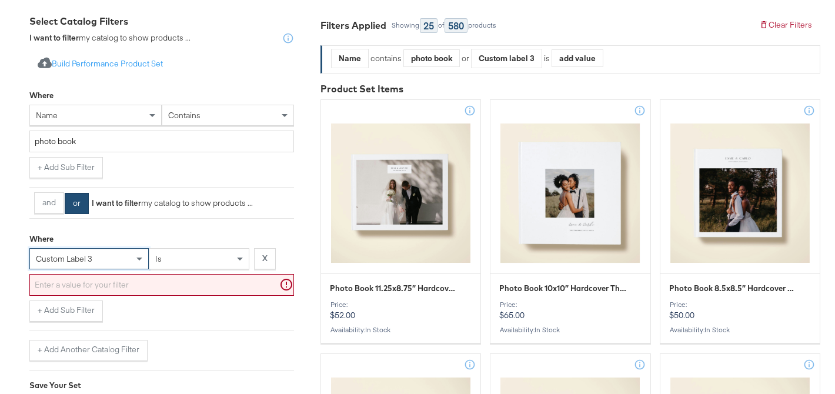
click at [159, 263] on span "is" at bounding box center [158, 258] width 6 height 11
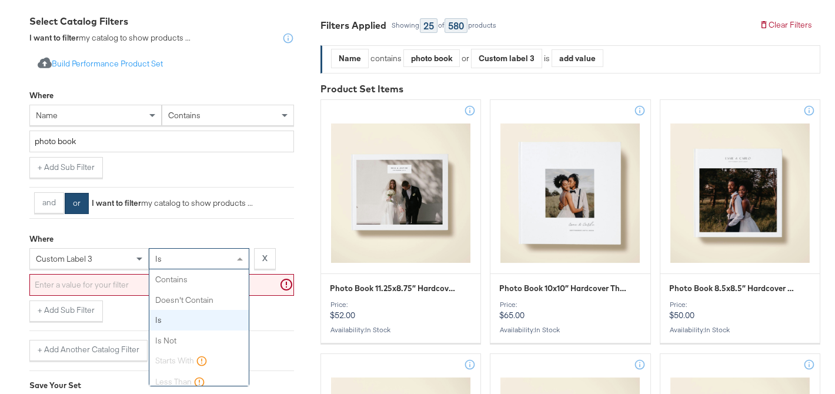
scroll to position [28, 0]
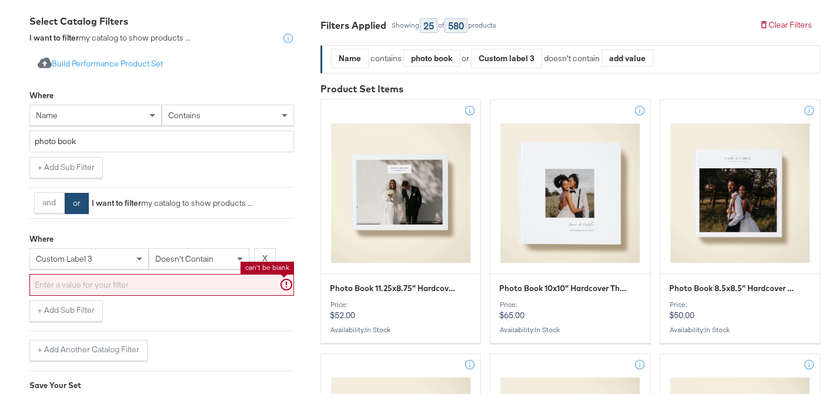
click at [148, 282] on input "text" at bounding box center [161, 285] width 265 height 22
type input "low performer"
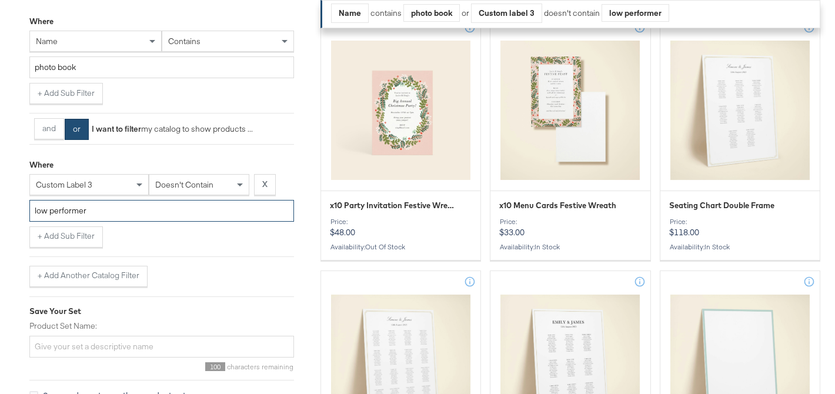
scroll to position [294, 0]
click at [46, 129] on button "and" at bounding box center [49, 128] width 30 height 21
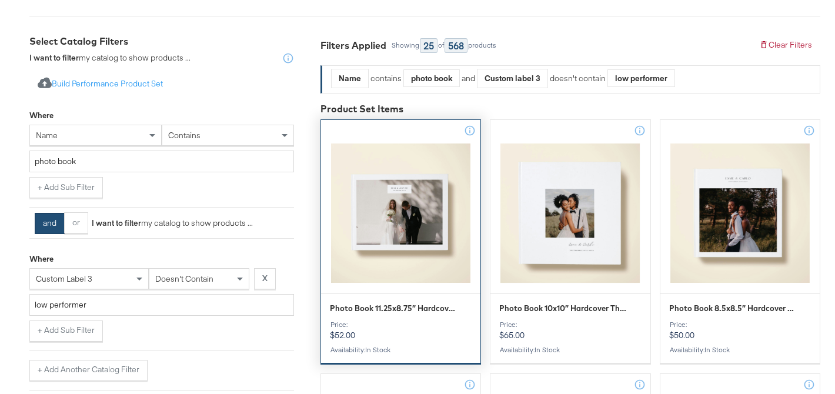
scroll to position [191, 0]
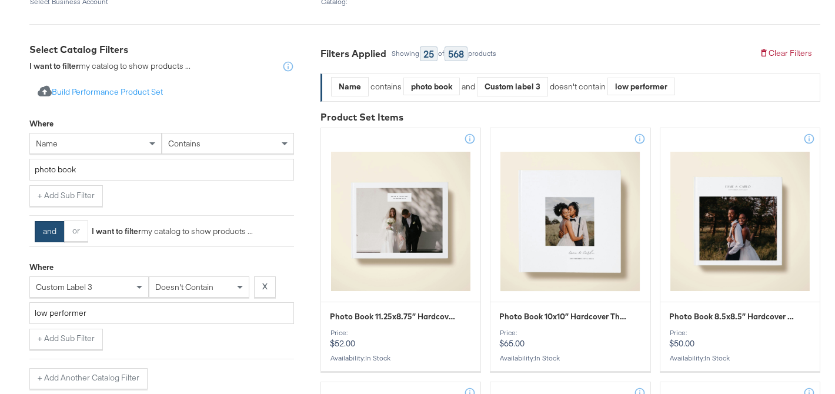
click at [198, 288] on div "doesn't contain" at bounding box center [199, 286] width 101 height 21
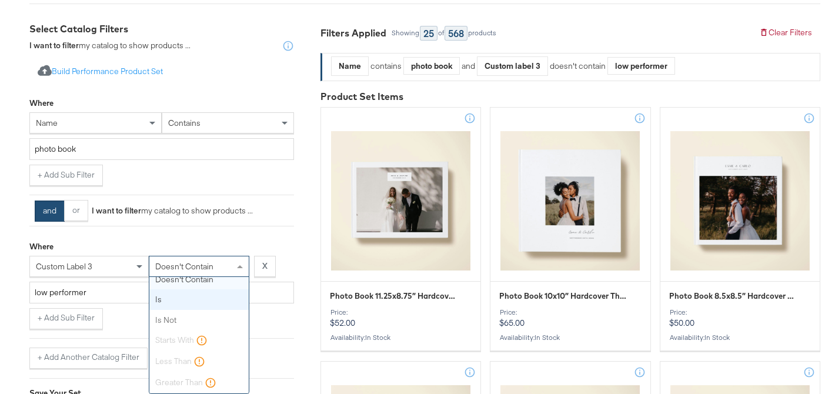
scroll to position [0, 0]
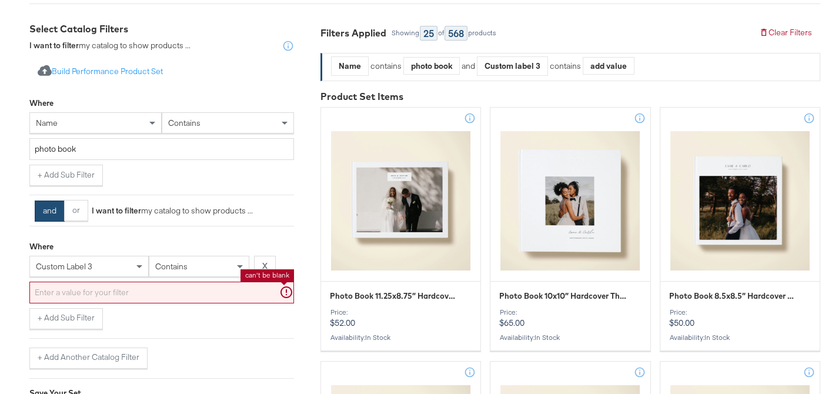
click at [171, 287] on input "text" at bounding box center [161, 293] width 265 height 22
type input "low performer"
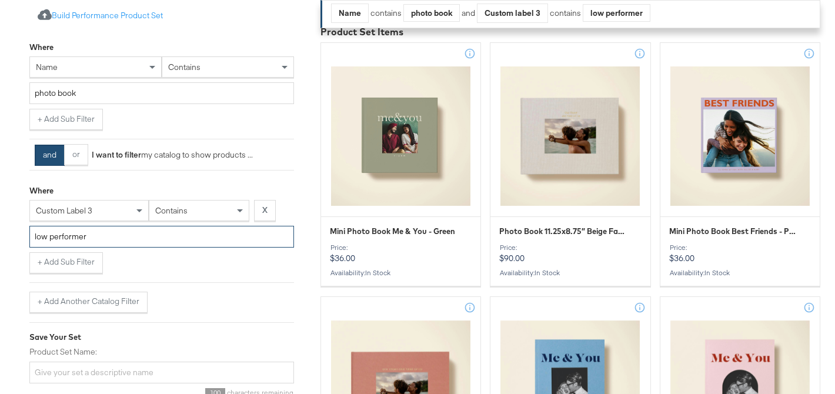
scroll to position [286, 0]
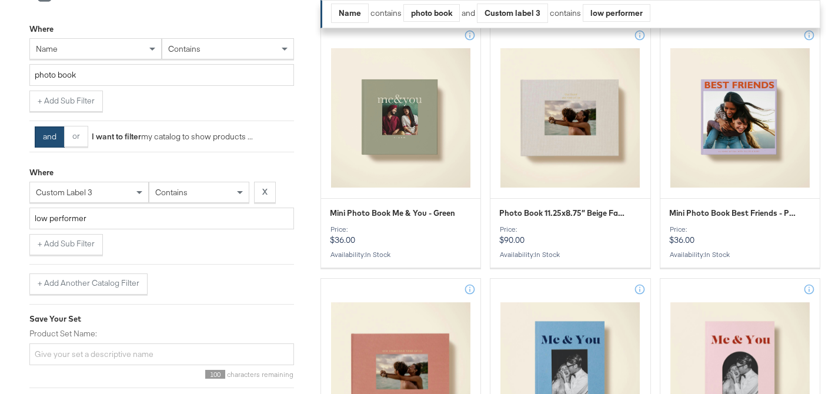
click at [181, 195] on span "contains" at bounding box center [171, 192] width 32 height 11
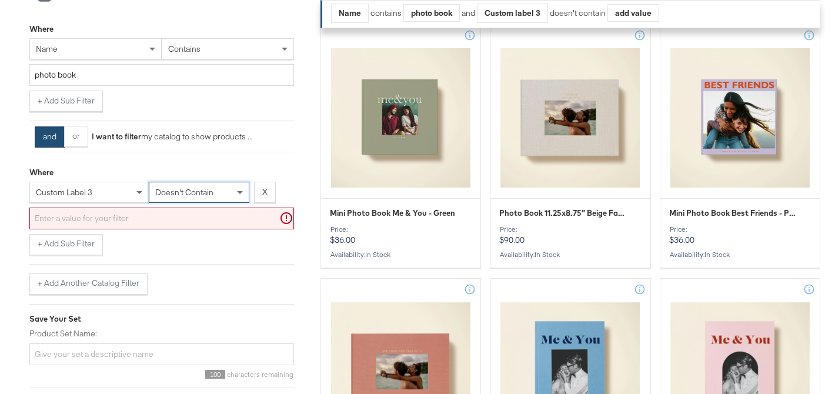
click at [156, 222] on input "text" at bounding box center [161, 219] width 265 height 22
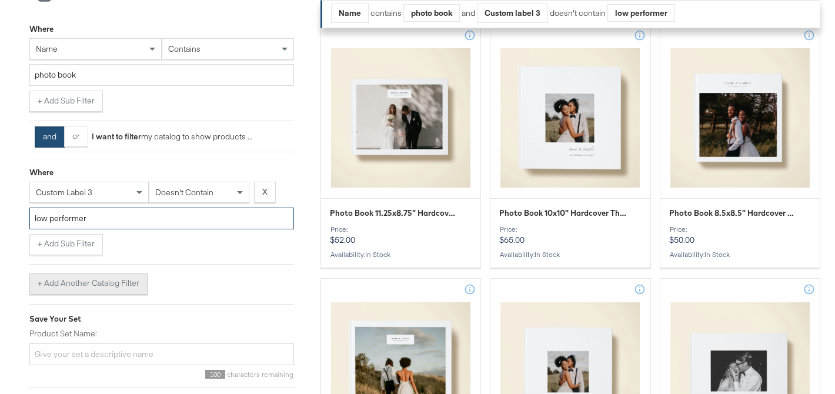
type input "low performer"
click at [85, 286] on button "+ Add Another Catalog Filter" at bounding box center [88, 283] width 118 height 21
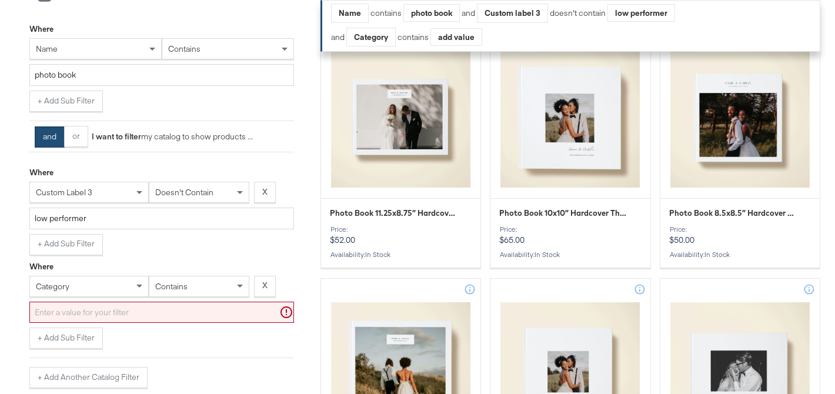
click at [76, 284] on div "category" at bounding box center [88, 286] width 119 height 21
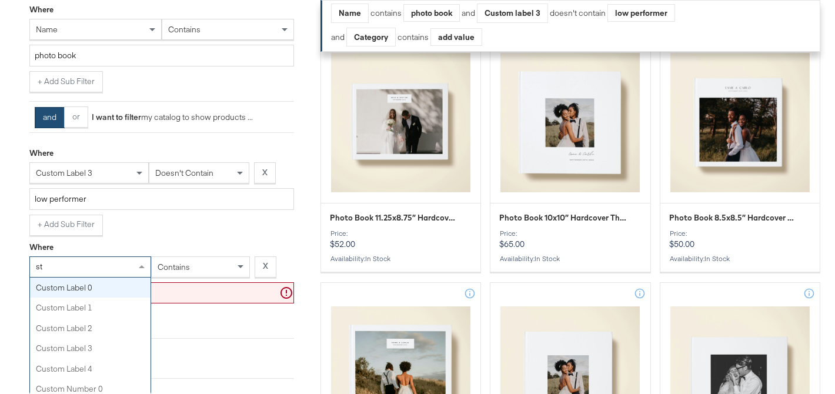
type input "s"
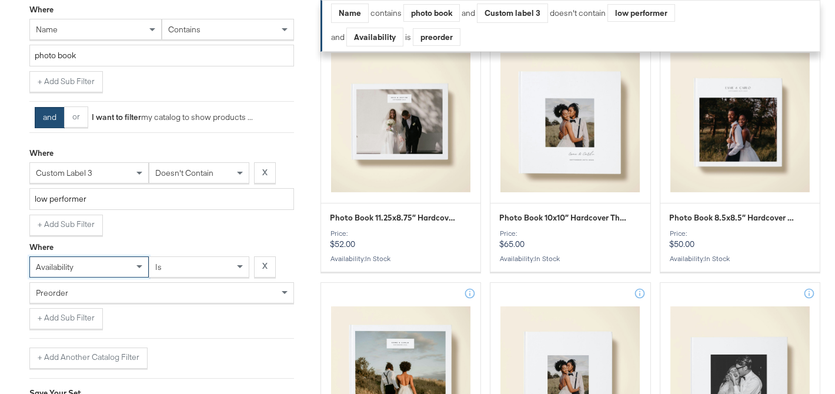
click at [162, 296] on div "preorder" at bounding box center [161, 293] width 263 height 20
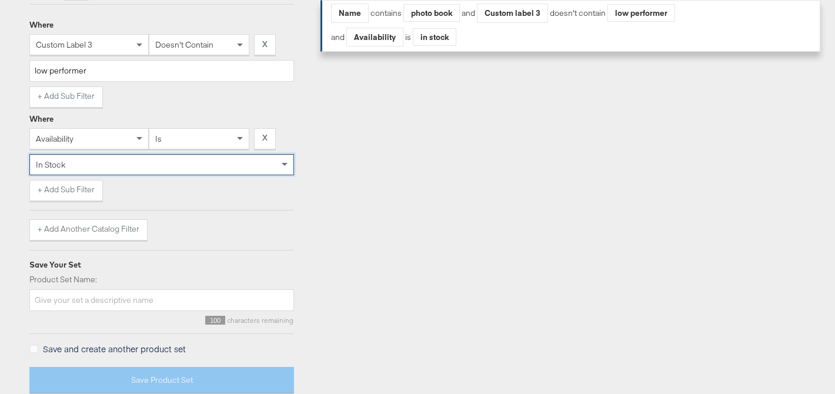
scroll to position [446, 0]
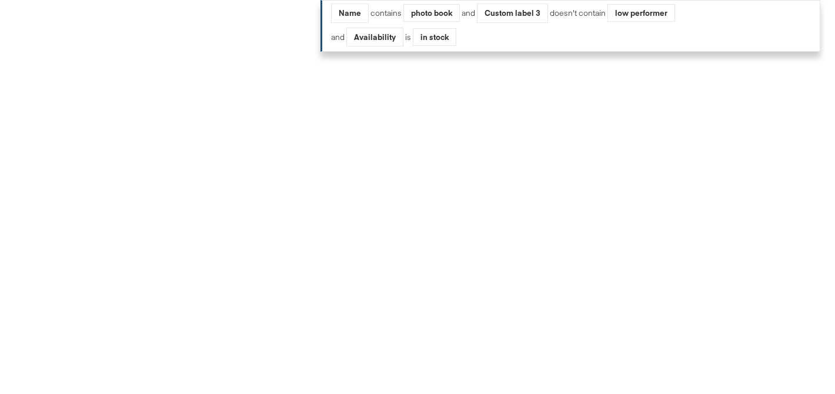
click at [106, 290] on div "Import product data from Google Analytics to generate product set Build Perform…" at bounding box center [161, 103] width 265 height 573
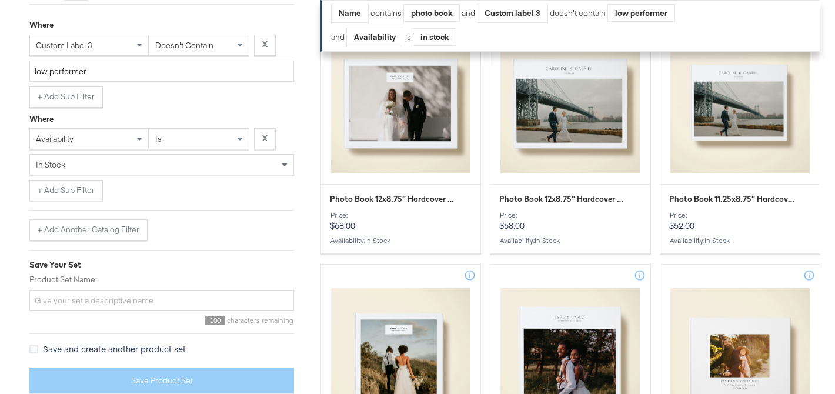
scroll to position [841, 0]
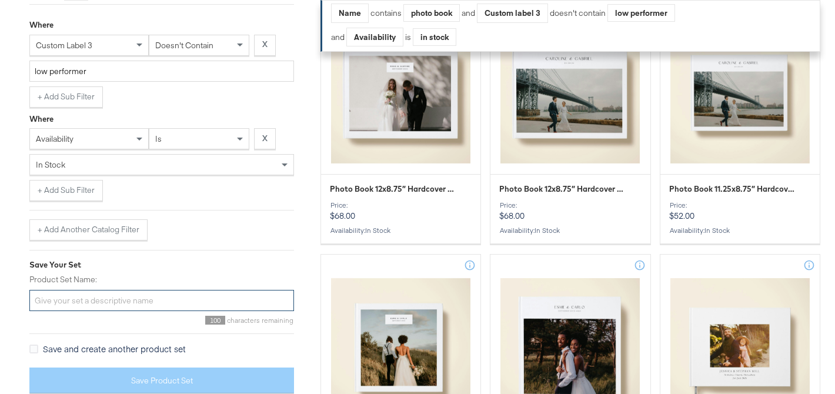
click at [110, 303] on input "Product Set Name:" at bounding box center [161, 301] width 265 height 22
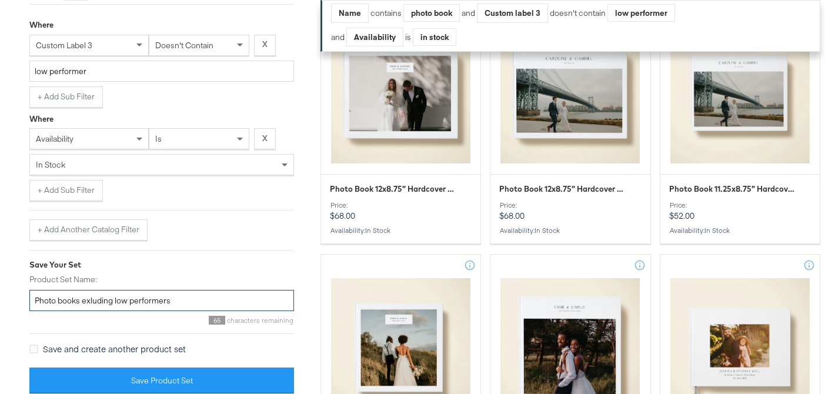
click at [93, 305] on input "Photo books exluding low performers" at bounding box center [161, 301] width 265 height 22
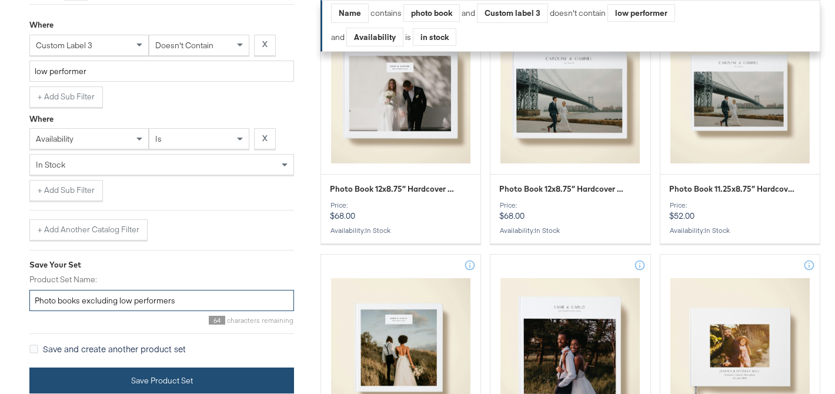
type input "Photo books excluding low performers"
click at [113, 380] on button "Save Product Set" at bounding box center [161, 380] width 265 height 26
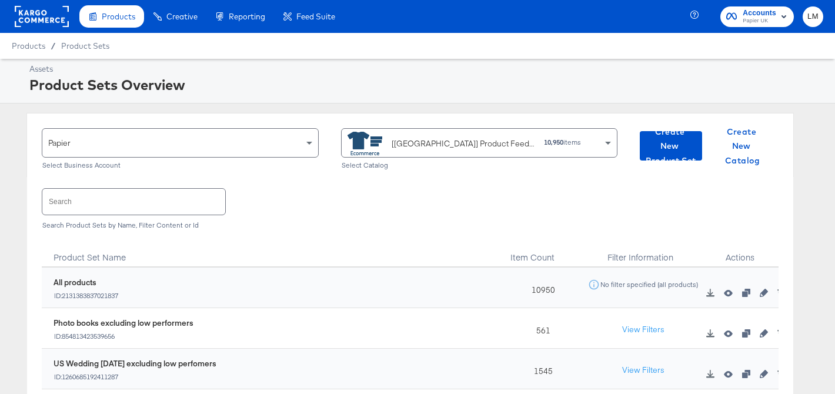
click at [93, 202] on input "text" at bounding box center [133, 201] width 183 height 25
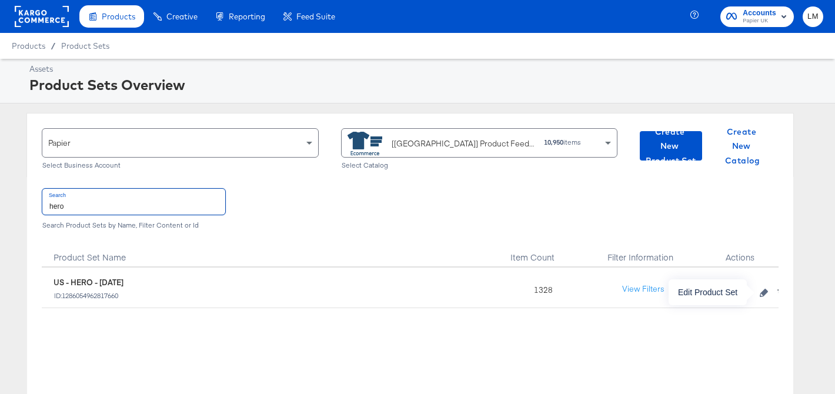
type input "hero"
click at [768, 293] on icon "button" at bounding box center [764, 293] width 8 height 8
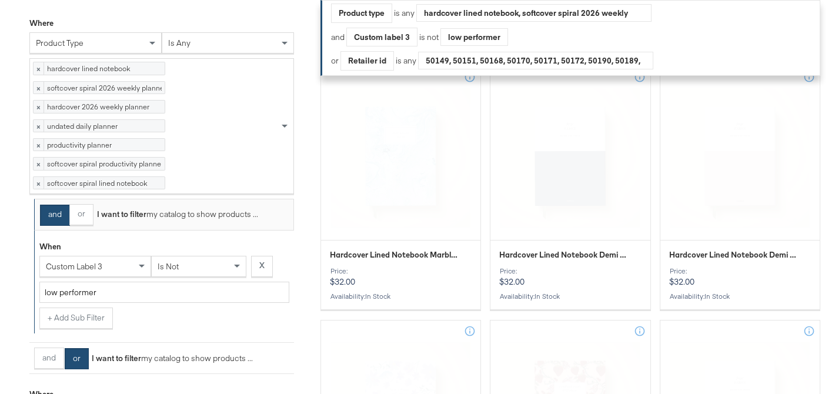
scroll to position [283, 0]
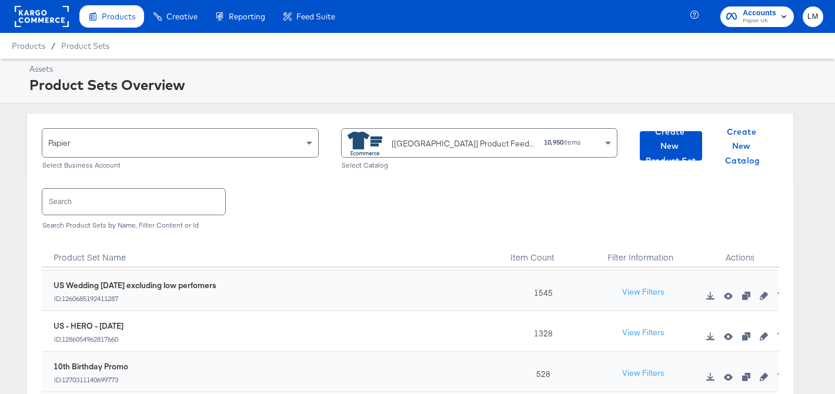
scroll to position [85, 0]
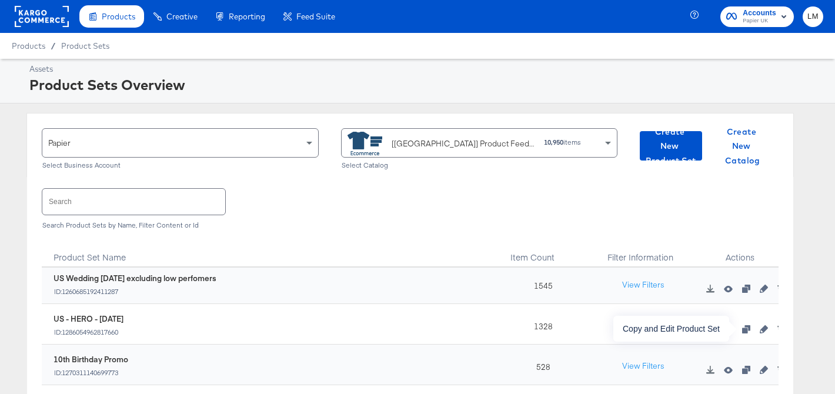
click at [746, 330] on icon "button" at bounding box center [746, 329] width 8 height 8
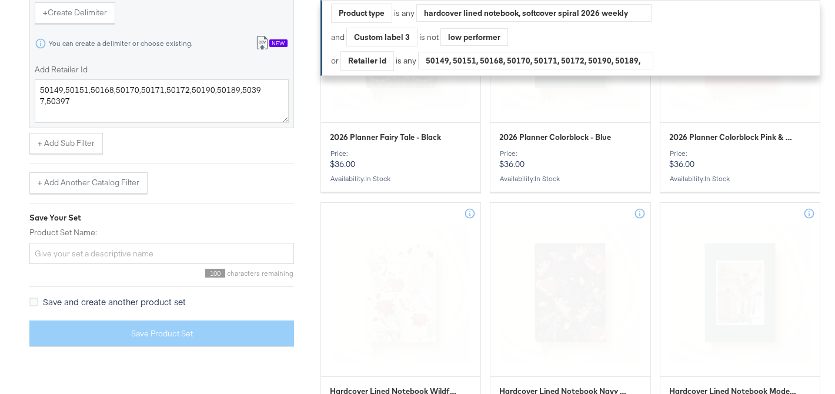
scroll to position [1585, 0]
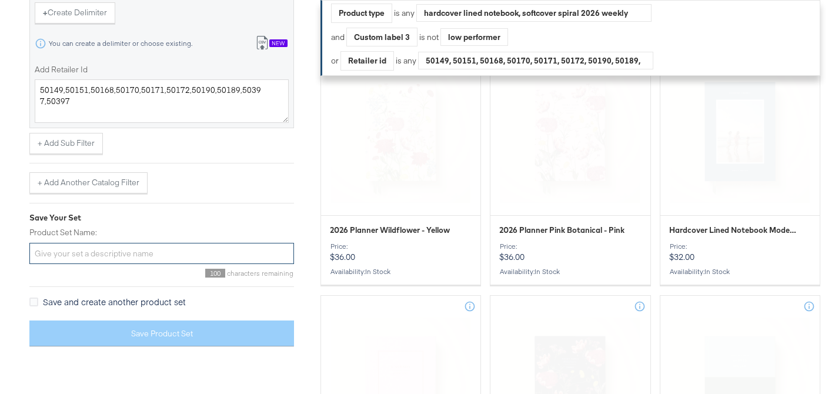
click at [111, 265] on input "Product Set Name:" at bounding box center [161, 254] width 265 height 22
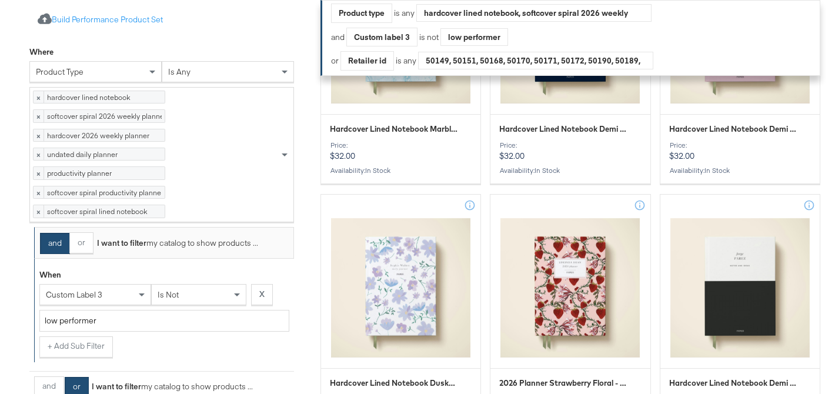
scroll to position [402, 0]
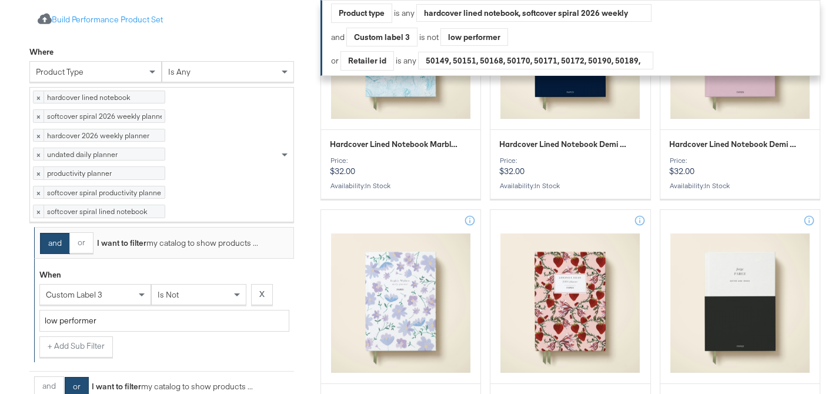
type input "US - STN - Support -Sept 2025"
click at [193, 72] on div "is any" at bounding box center [227, 72] width 131 height 20
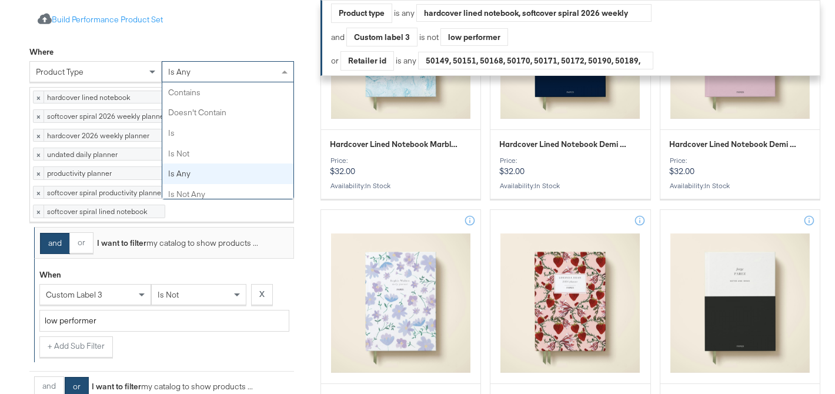
scroll to position [26, 0]
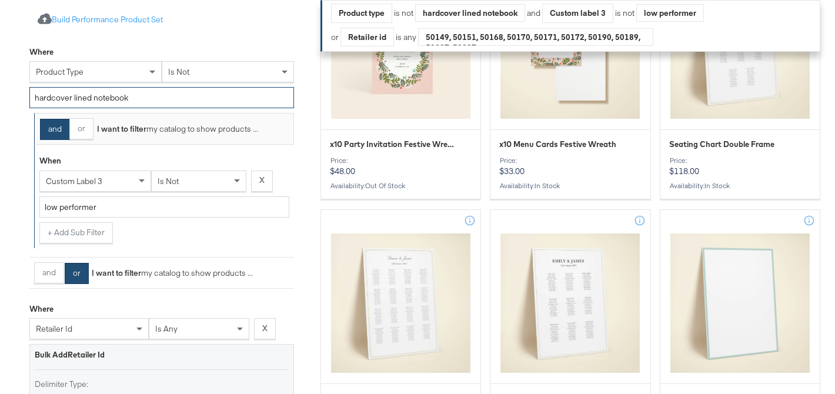
click at [122, 99] on input "hardcover lined notebook" at bounding box center [161, 98] width 265 height 22
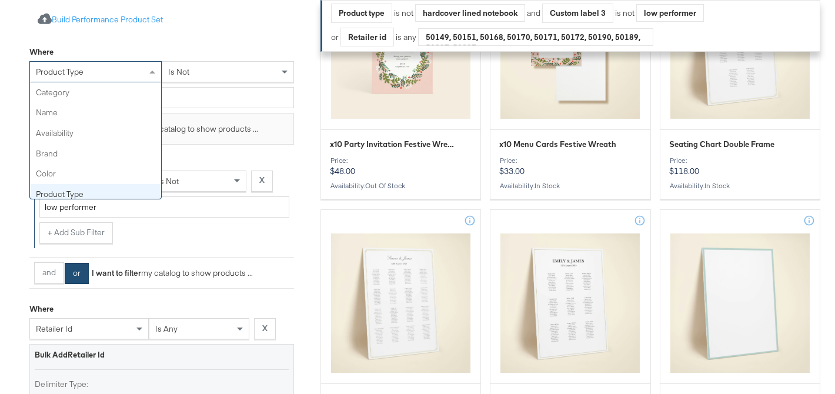
click at [113, 69] on div "product type" at bounding box center [95, 72] width 131 height 20
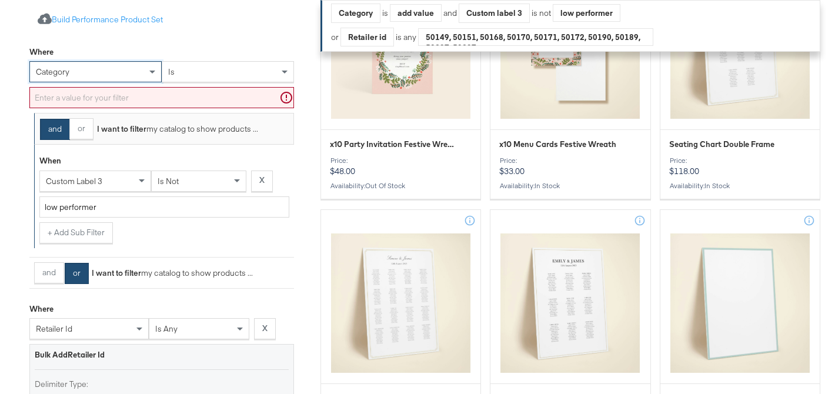
click at [107, 96] on input "text" at bounding box center [161, 98] width 265 height 22
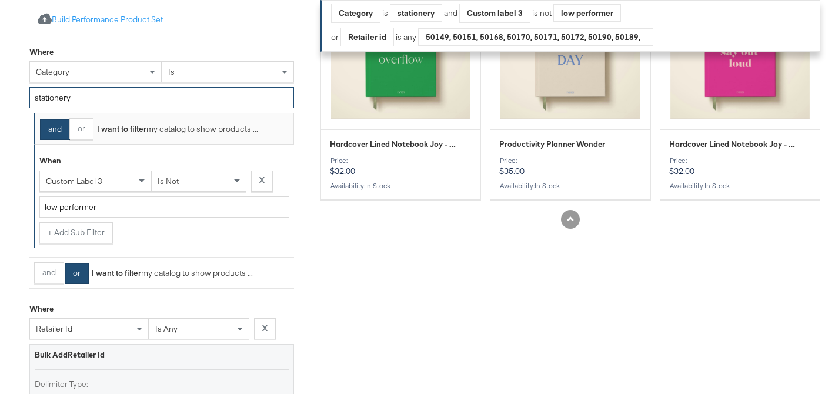
type input "stationery"
click at [240, 42] on div "Where category is stationery" at bounding box center [161, 77] width 265 height 73
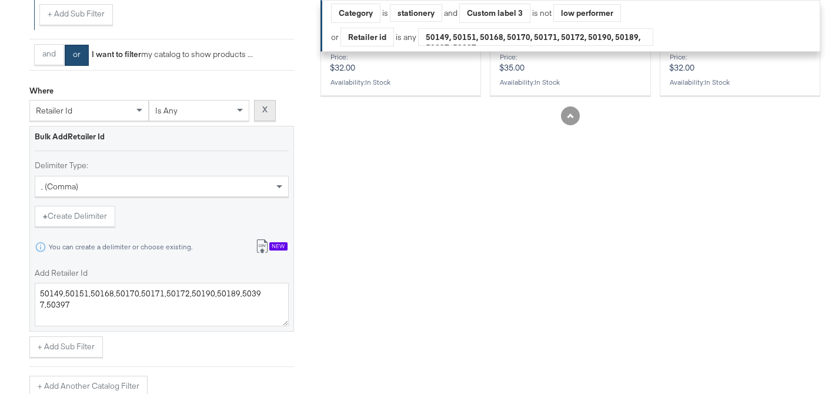
scroll to position [483, 0]
click at [268, 111] on button "X" at bounding box center [265, 108] width 22 height 21
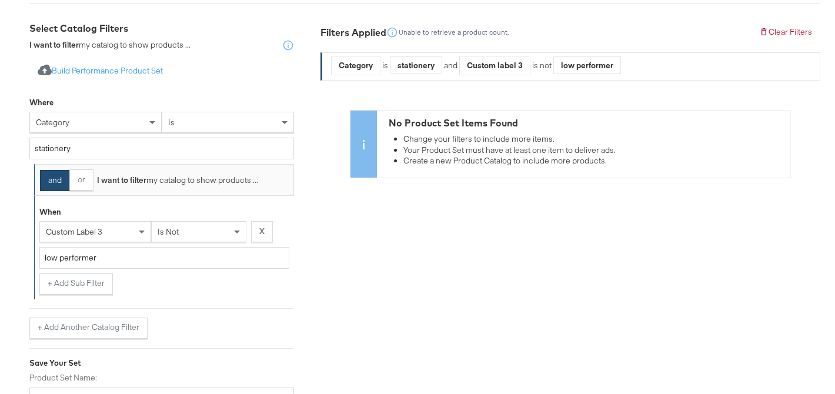
scroll to position [164, 0]
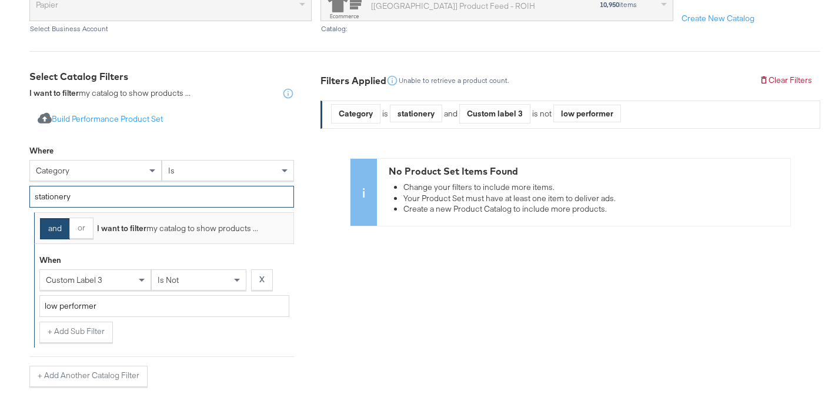
click at [130, 197] on input "stationery" at bounding box center [161, 197] width 265 height 22
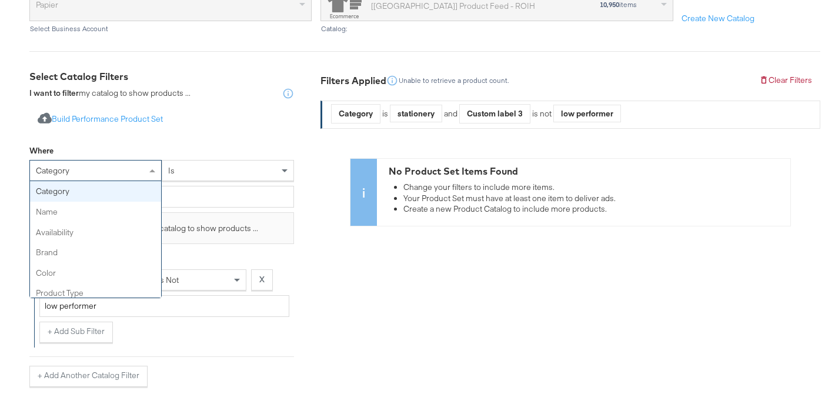
click at [99, 171] on div "category" at bounding box center [95, 171] width 131 height 20
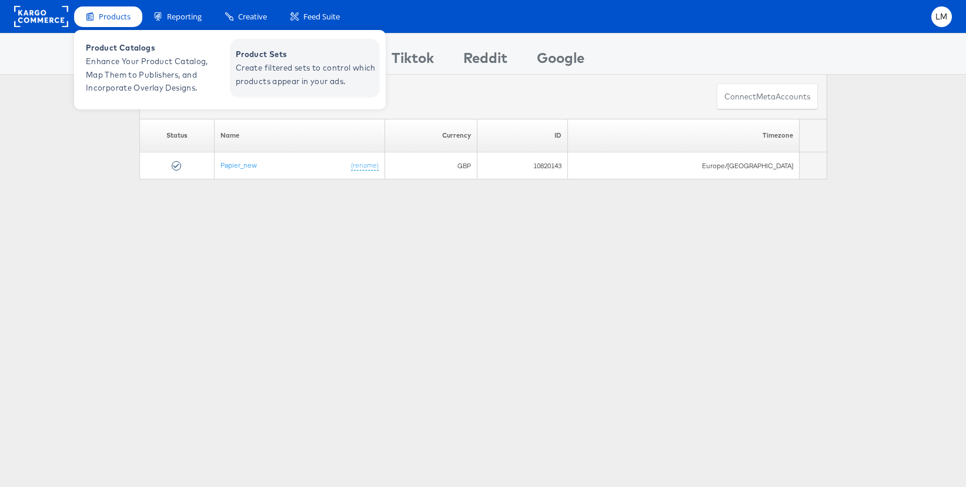
click at [264, 68] on span "Create filtered sets to control which products appear in your ads." at bounding box center [306, 74] width 141 height 27
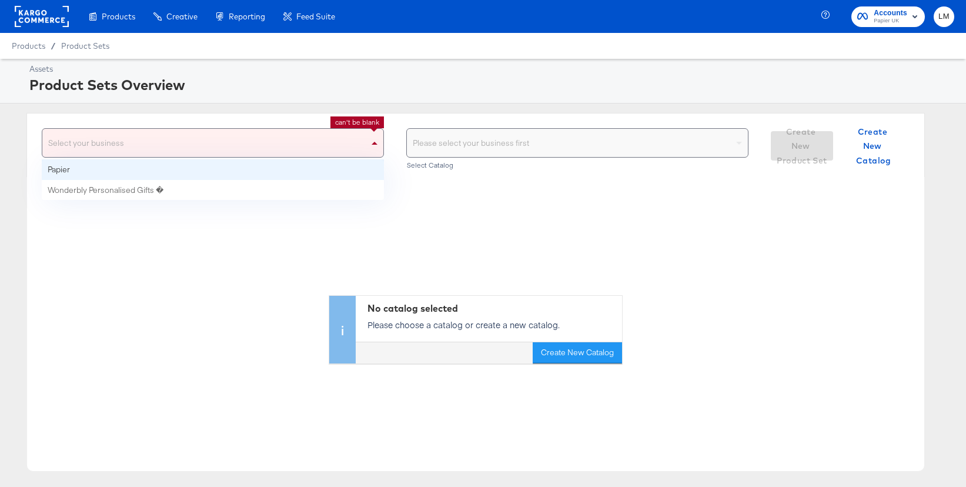
click at [359, 145] on div "Select your business" at bounding box center [212, 143] width 341 height 28
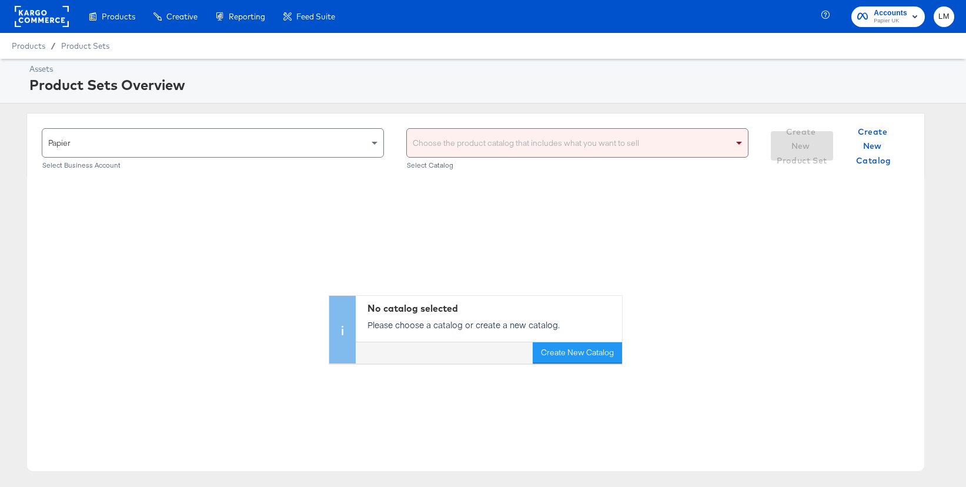
click at [537, 145] on div "Choose the product catalog that includes what you want to sell" at bounding box center [577, 143] width 341 height 28
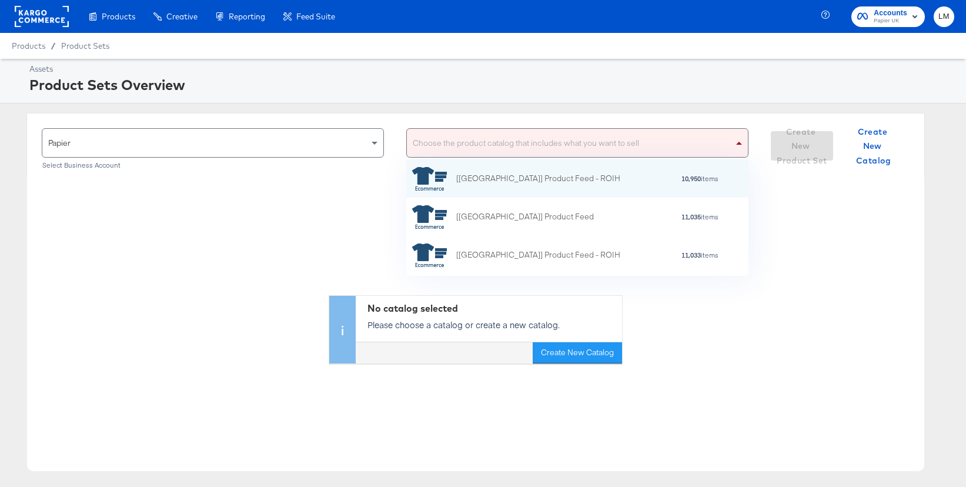
scroll to position [116, 342]
click at [507, 179] on div "[[GEOGRAPHIC_DATA]] Product Feed - ROIH" at bounding box center [538, 178] width 164 height 12
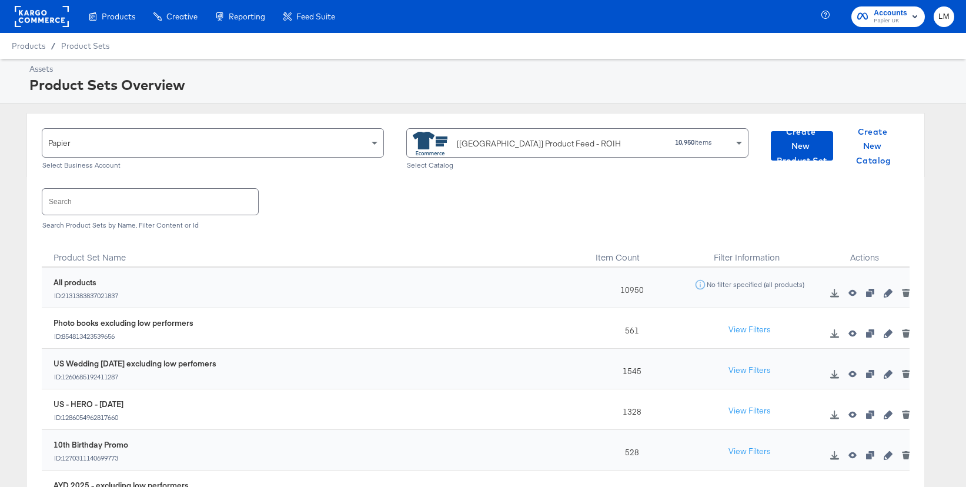
click at [133, 203] on input "text" at bounding box center [150, 201] width 216 height 25
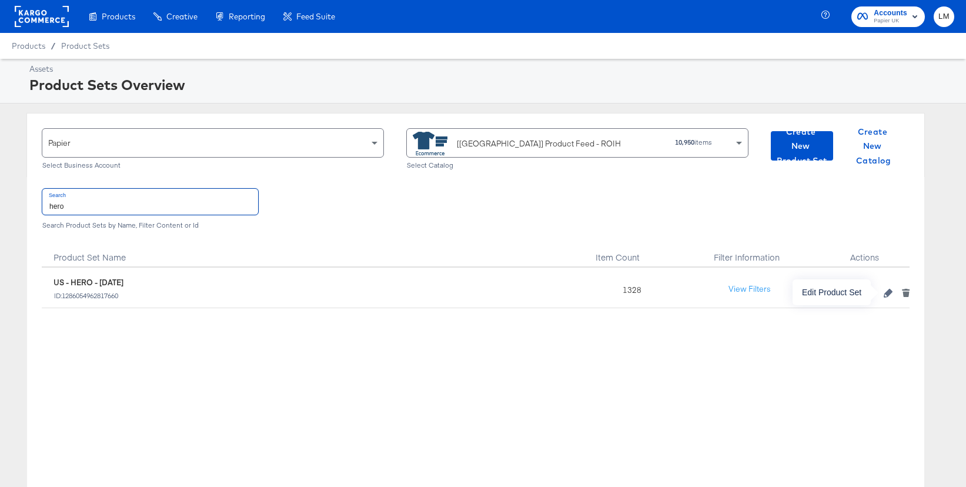
type input "hero"
click at [886, 294] on icon "button" at bounding box center [888, 293] width 8 height 8
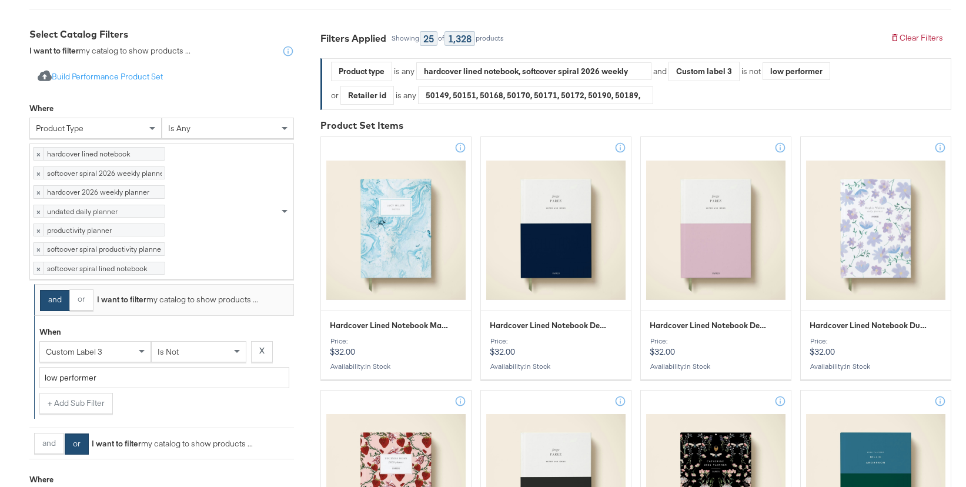
scroll to position [205, 0]
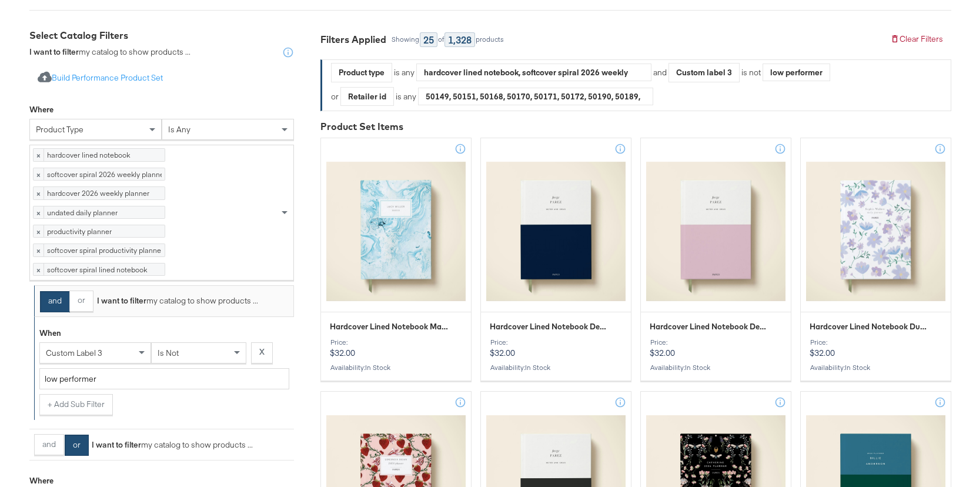
click at [230, 106] on div "Where" at bounding box center [161, 111] width 265 height 15
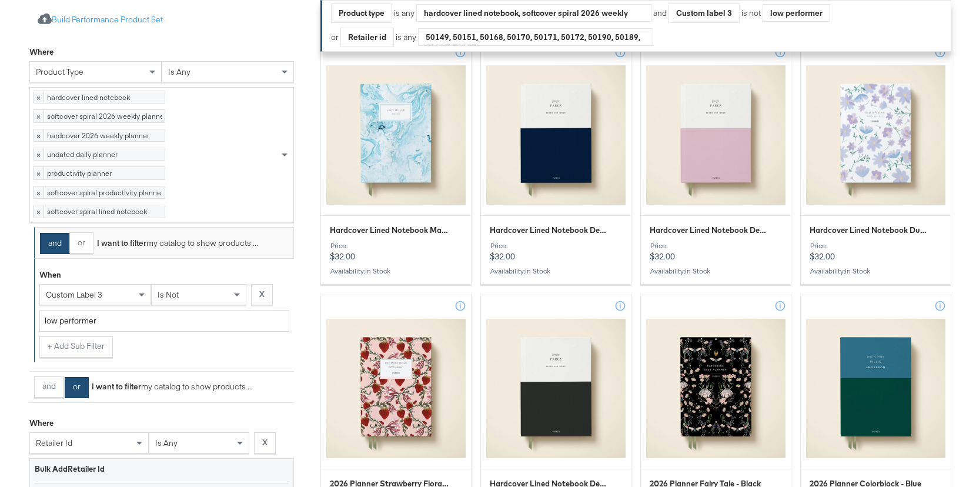
scroll to position [280, 0]
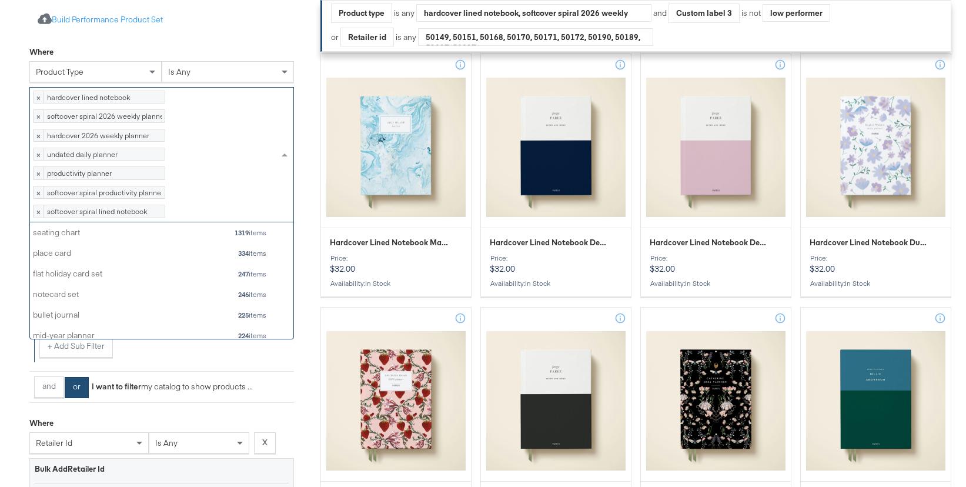
click at [217, 222] on div "× hardcover lined notebook 282 items × softcover spiral 2026 weekly planner 208…" at bounding box center [154, 155] width 249 height 134
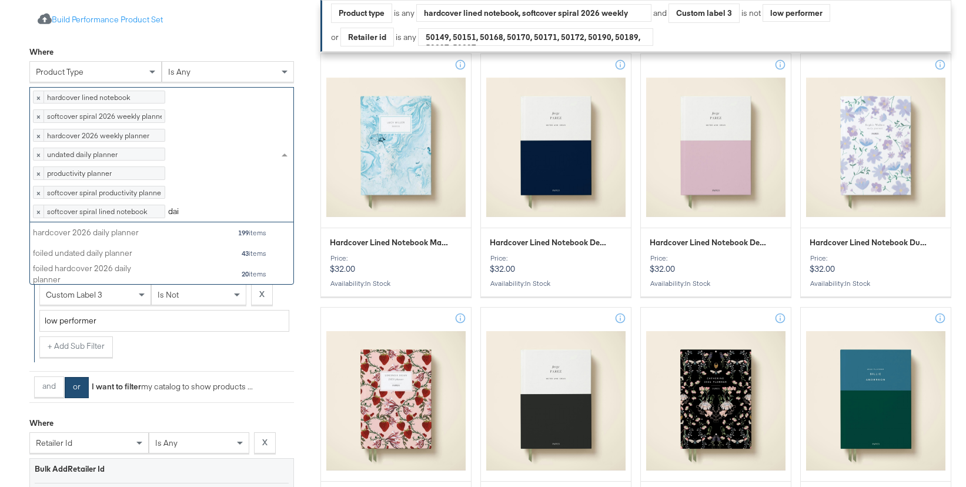
scroll to position [62, 263]
type input "daily"
click at [205, 240] on div "hardcover 2026 daily planner 199 items" at bounding box center [150, 232] width 234 height 15
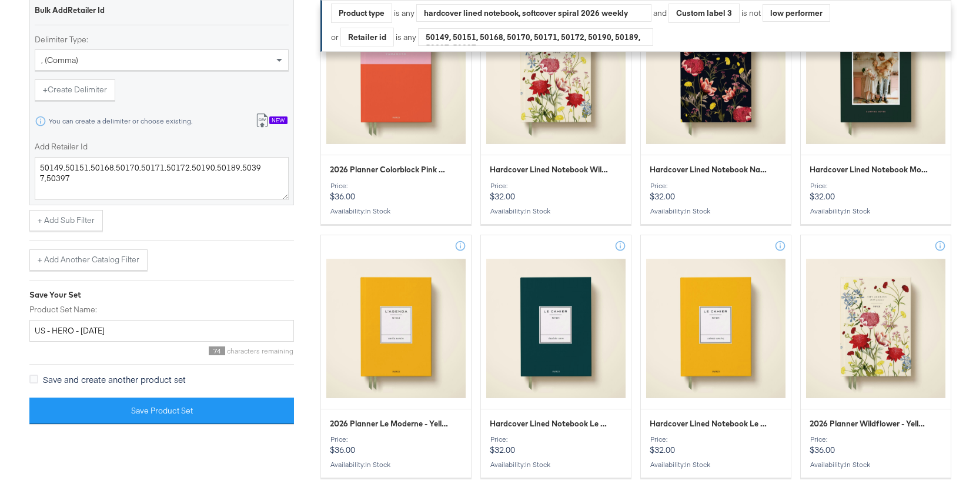
scroll to position [116, 263]
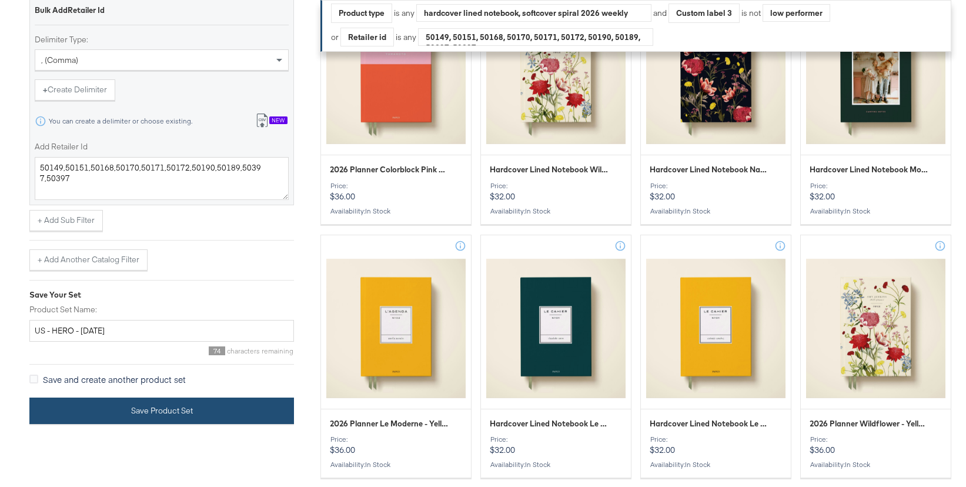
click at [164, 424] on button "Save Product Set" at bounding box center [161, 410] width 265 height 26
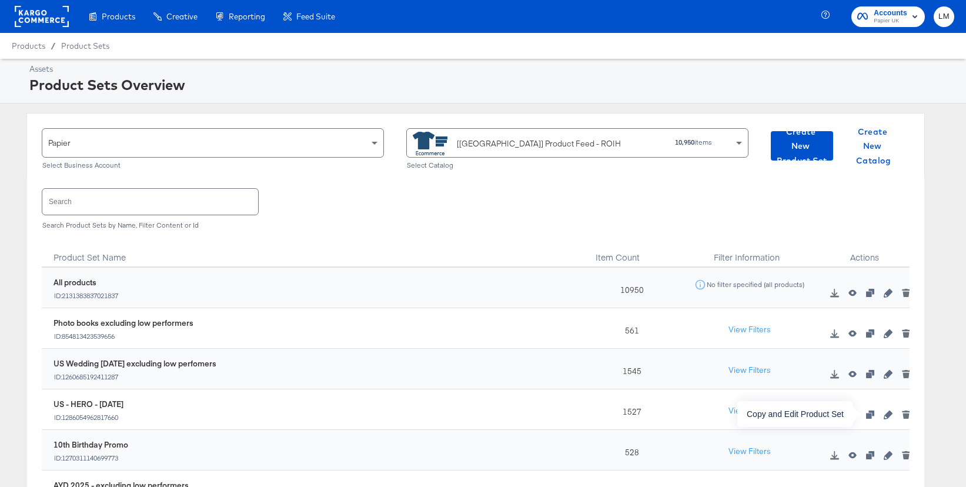
click at [870, 413] on icon "button" at bounding box center [870, 414] width 8 height 8
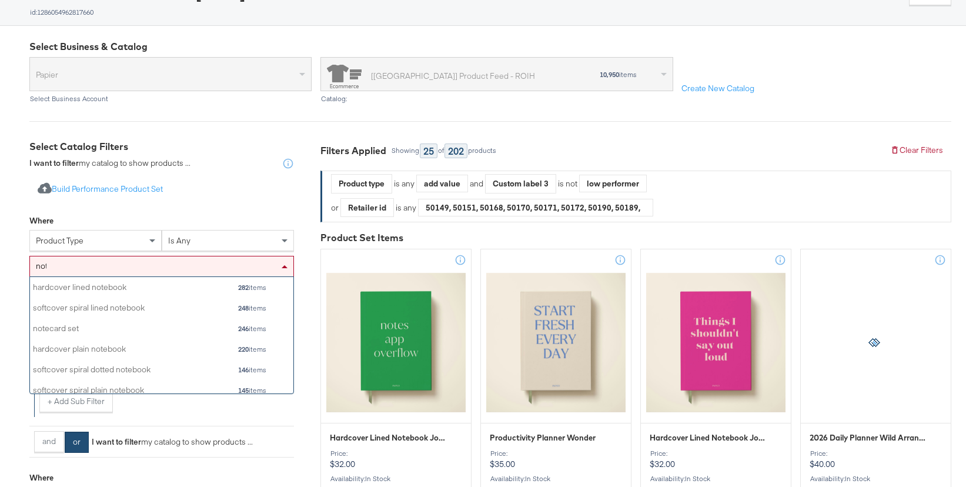
scroll to position [116, 263]
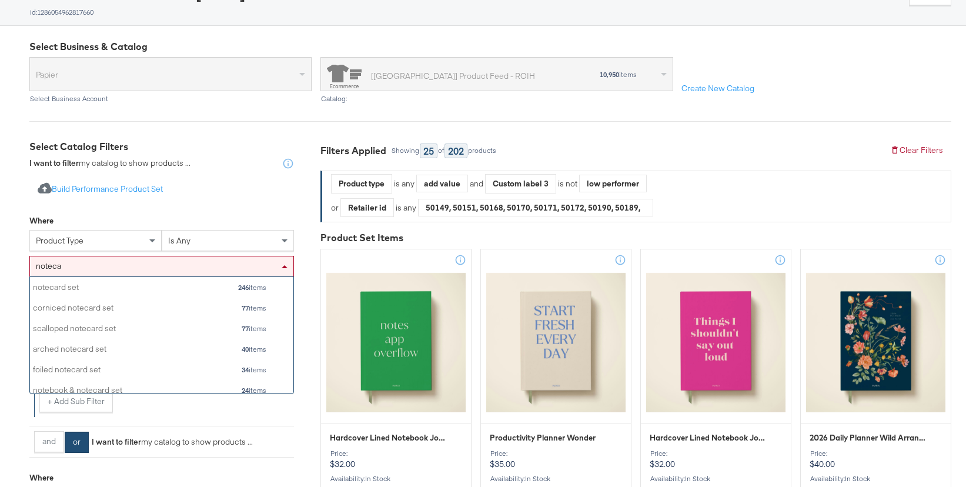
type input "notecard"
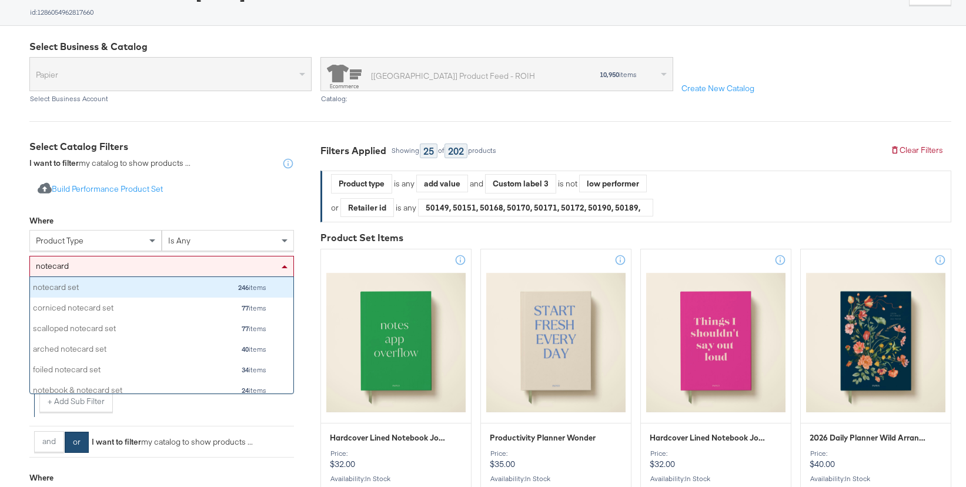
click at [55, 288] on div "notecard set" at bounding box center [94, 287] width 123 height 11
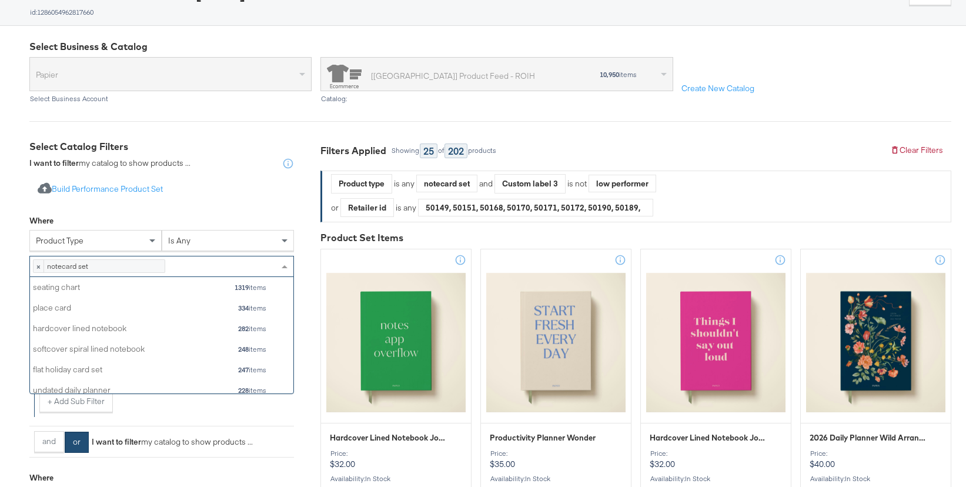
click at [175, 275] on div "× notecard set 246 items" at bounding box center [161, 266] width 265 height 21
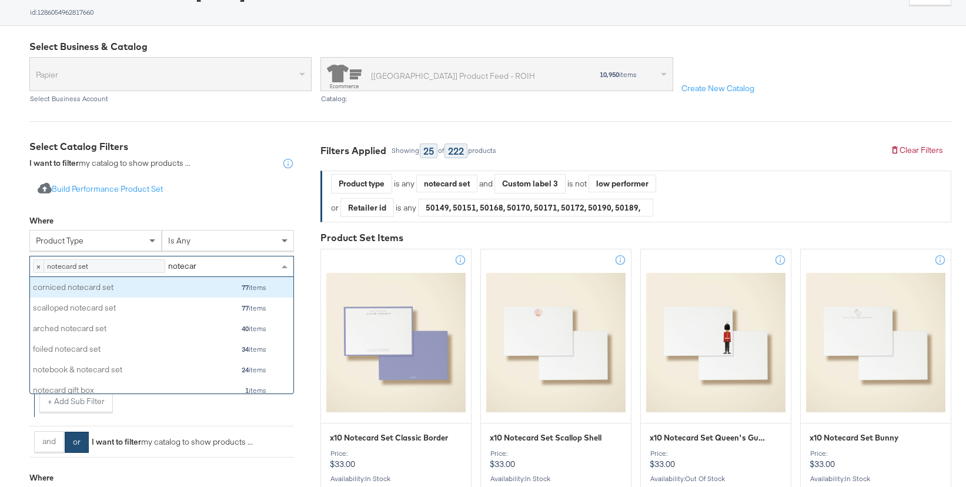
type input "notecard"
click at [129, 293] on div "corniced notecard set" at bounding box center [94, 287] width 123 height 11
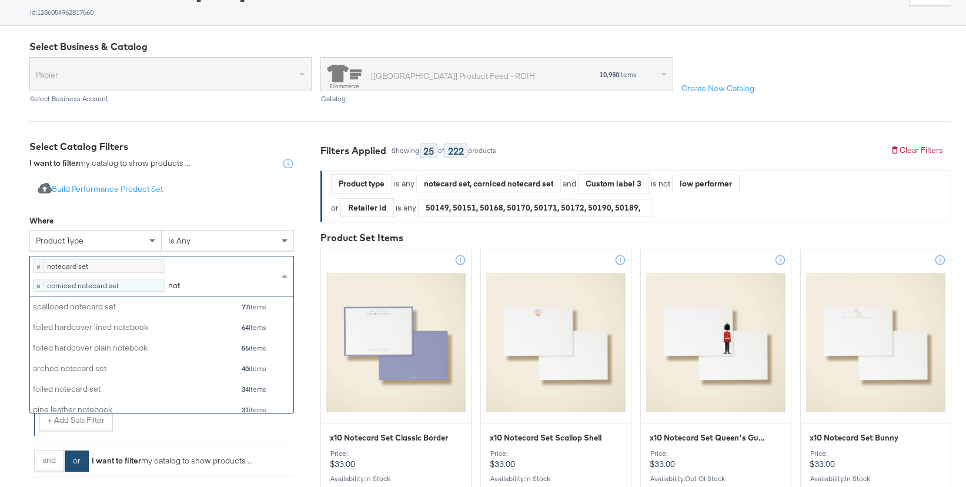
type input "note"
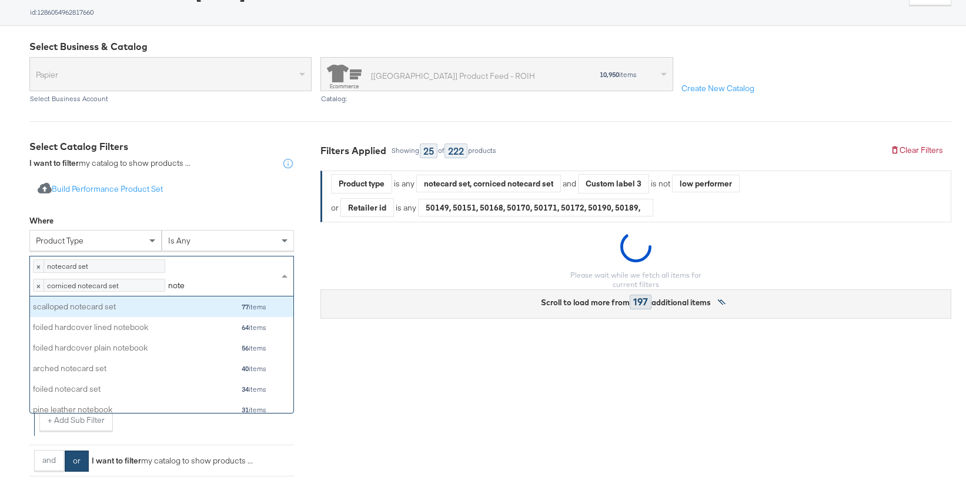
click at [129, 312] on div "scalloped notecard set" at bounding box center [94, 306] width 123 height 11
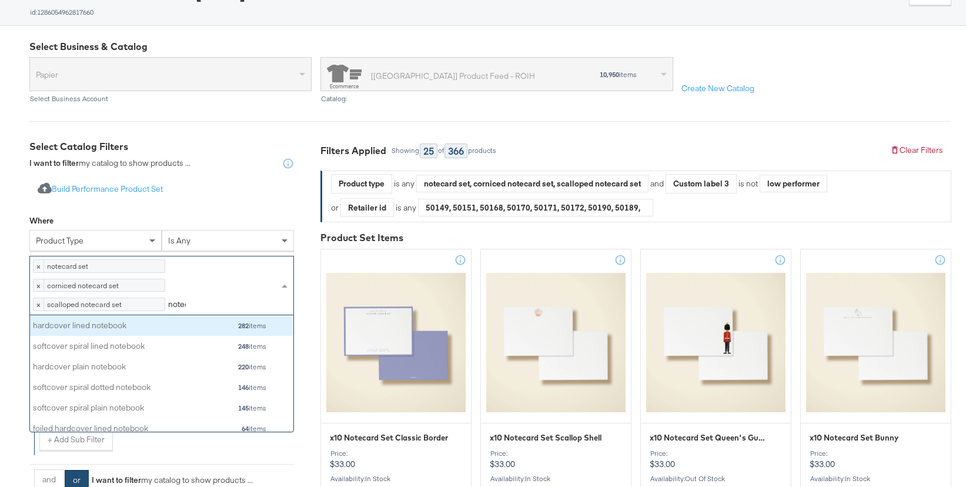
scroll to position [82, 263]
type input "notecard"
click at [109, 331] on div "arched notecard set" at bounding box center [94, 325] width 123 height 11
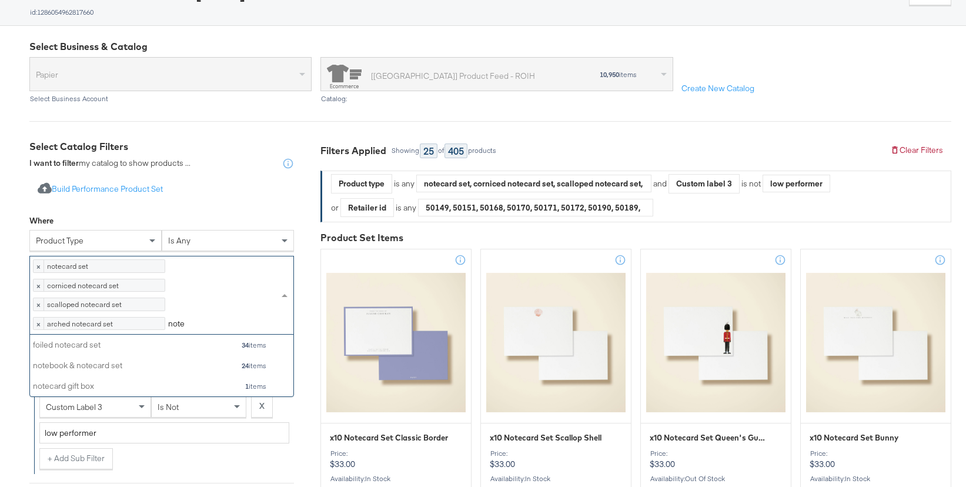
scroll to position [116, 263]
type input "n"
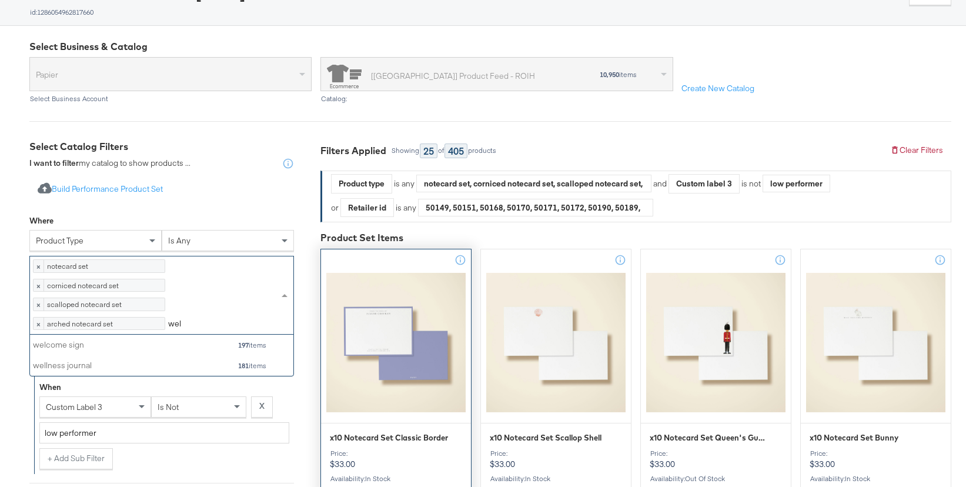
scroll to position [21, 263]
type input "wellness"
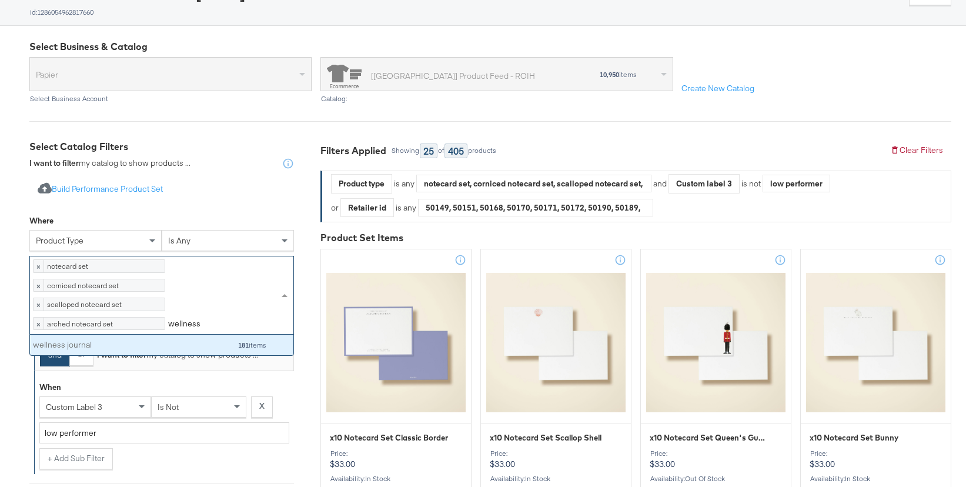
click at [188, 352] on div "wellness journal 181 items" at bounding box center [150, 345] width 234 height 15
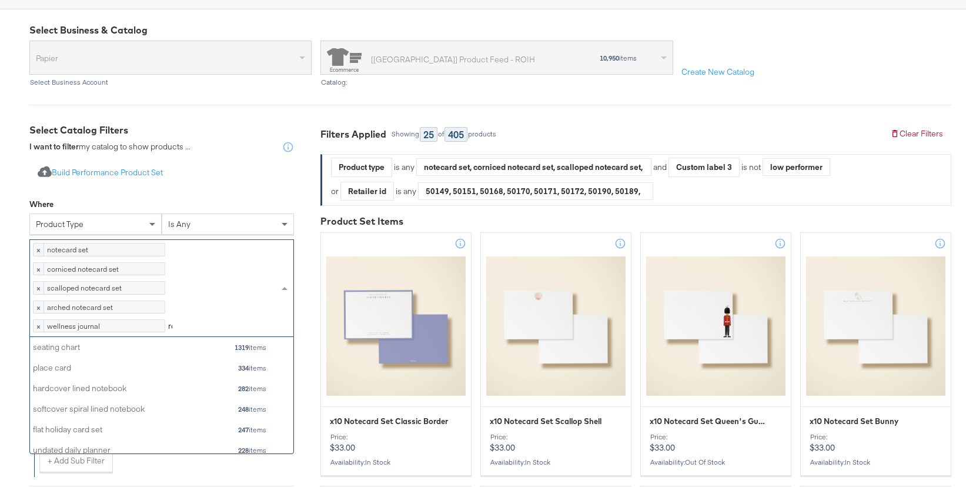
scroll to position [0, 0]
type input "recipe"
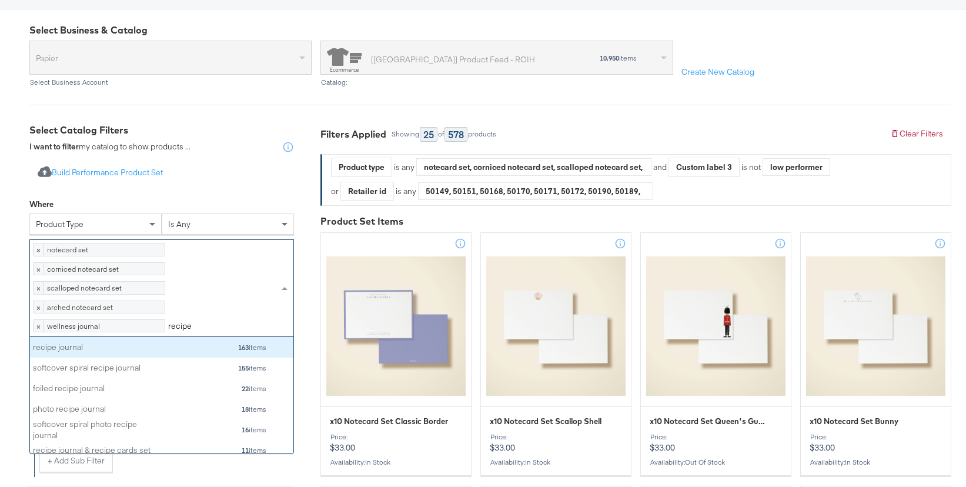
click at [138, 353] on div "recipe journal" at bounding box center [94, 347] width 123 height 11
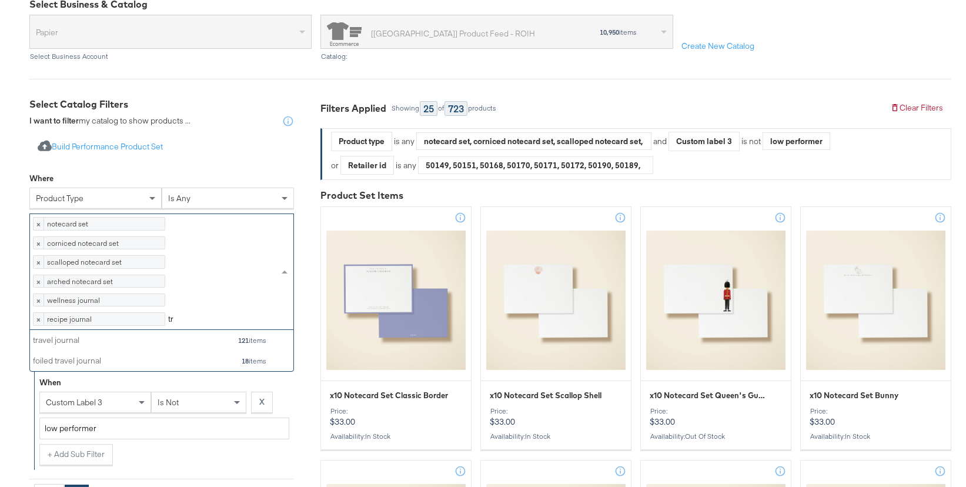
scroll to position [41, 263]
type input "travel"
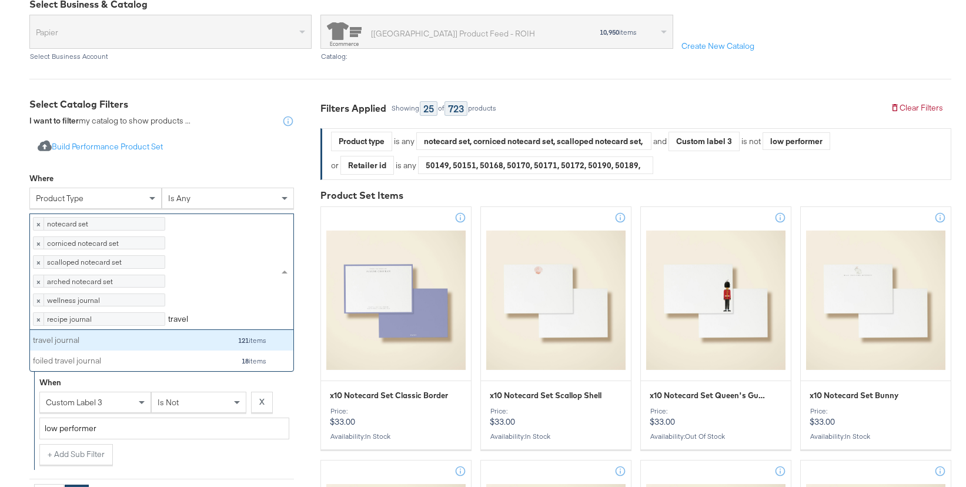
click at [145, 346] on div "travel journal" at bounding box center [94, 340] width 123 height 11
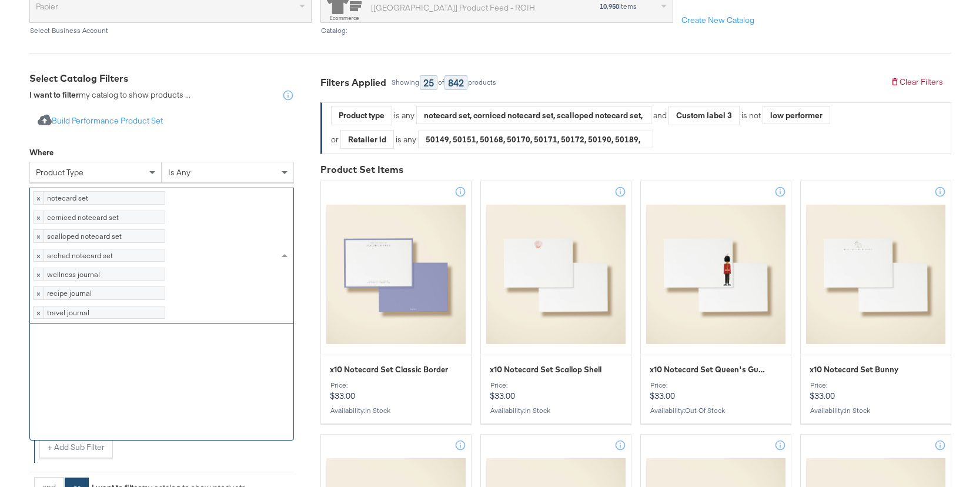
scroll to position [438, 0]
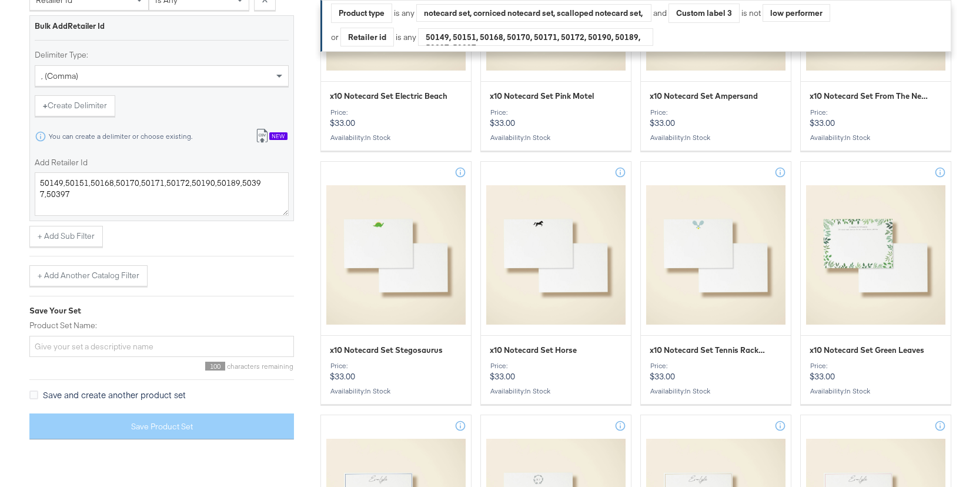
scroll to position [935, 0]
click at [108, 357] on input "Product Set Name:" at bounding box center [161, 347] width 265 height 22
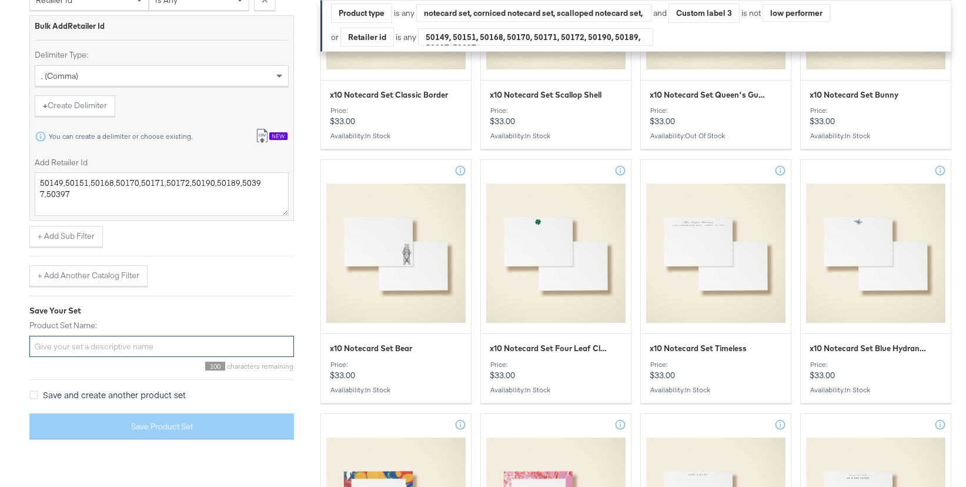
scroll to position [0, 0]
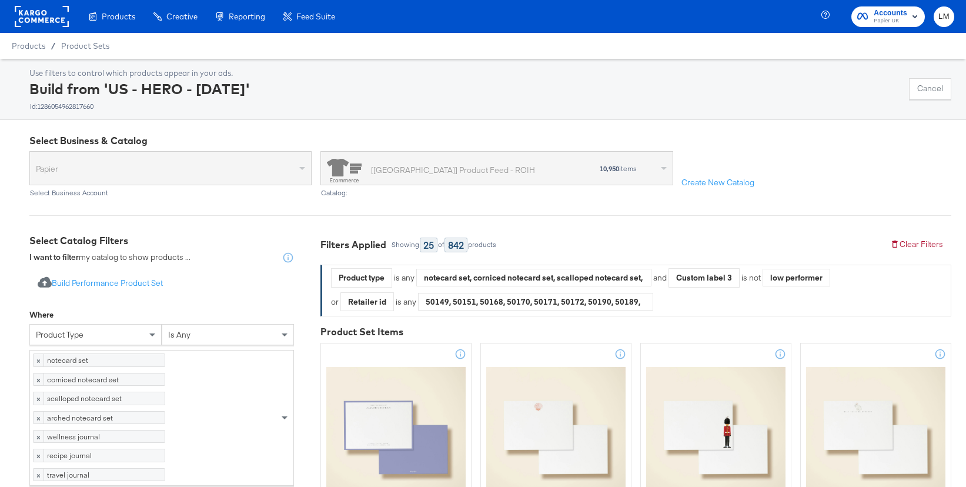
drag, startPoint x: 309, startPoint y: 86, endPoint x: 106, endPoint y: 90, distance: 202.9
click at [106, 90] on div "Build from 'US - HERO - [DATE]' id: 1286054962817660" at bounding box center [139, 95] width 220 height 32
copy div "US - HERO - [DATE]"
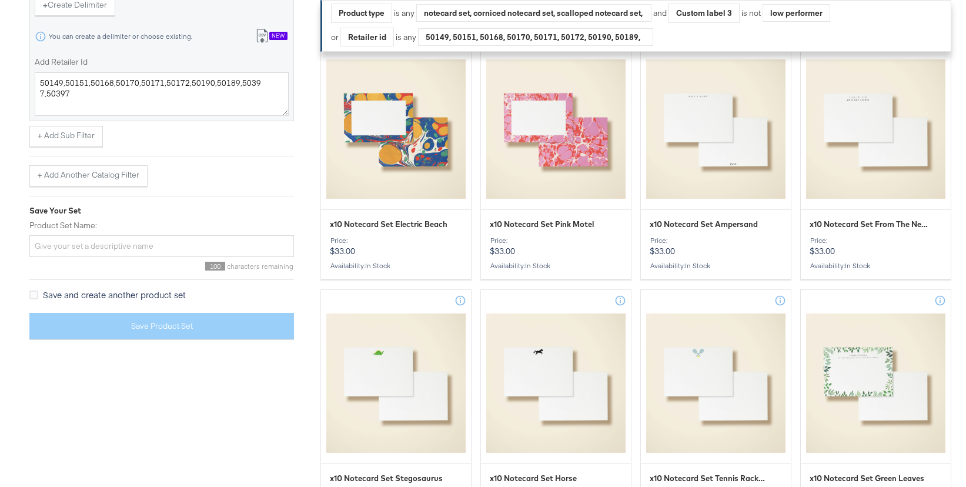
scroll to position [1258, 0]
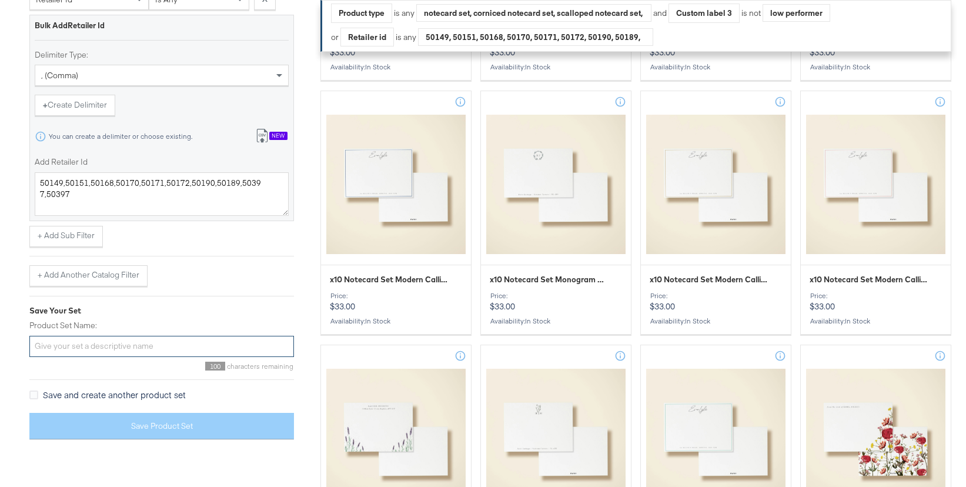
click at [73, 357] on input "Product Set Name:" at bounding box center [161, 347] width 265 height 22
paste input "US - HERO - [DATE]"
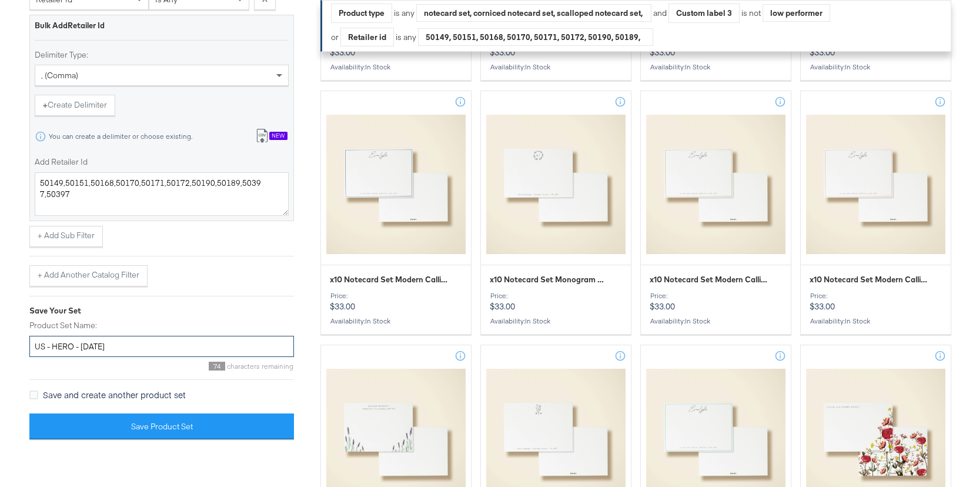
drag, startPoint x: 54, startPoint y: 392, endPoint x: 72, endPoint y: 392, distance: 18.8
click at [72, 357] on input "US - HERO - [DATE]" at bounding box center [161, 347] width 265 height 22
click at [74, 357] on input "US - STN -Support - [DATE]" at bounding box center [161, 347] width 265 height 22
click at [72, 357] on input "US - STN -Support - [DATE]" at bounding box center [161, 347] width 265 height 22
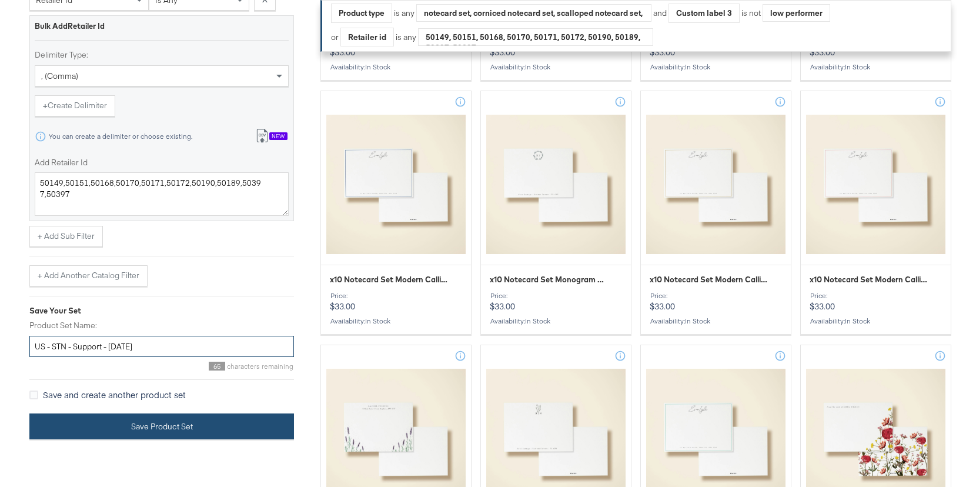
type input "US - STN - Support - [DATE]"
click at [100, 440] on button "Save Product Set" at bounding box center [161, 426] width 265 height 26
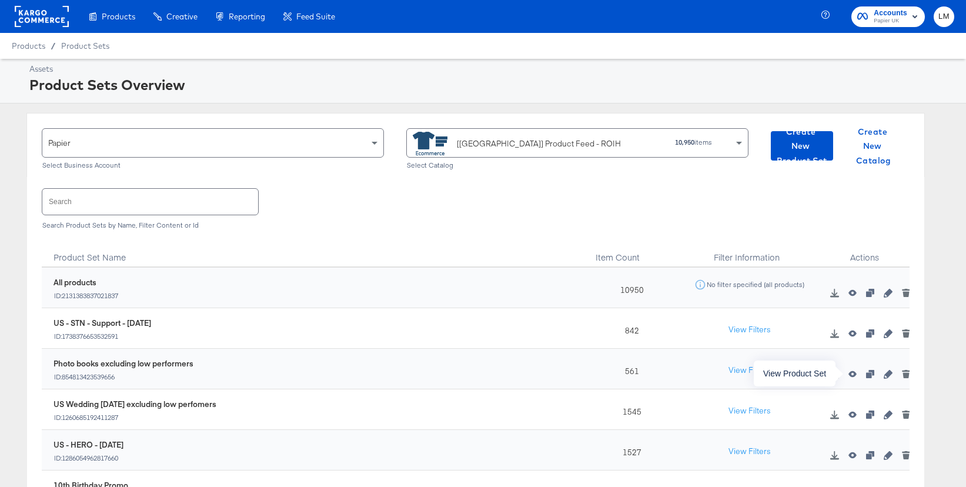
click at [859, 376] on button "button" at bounding box center [853, 374] width 18 height 8
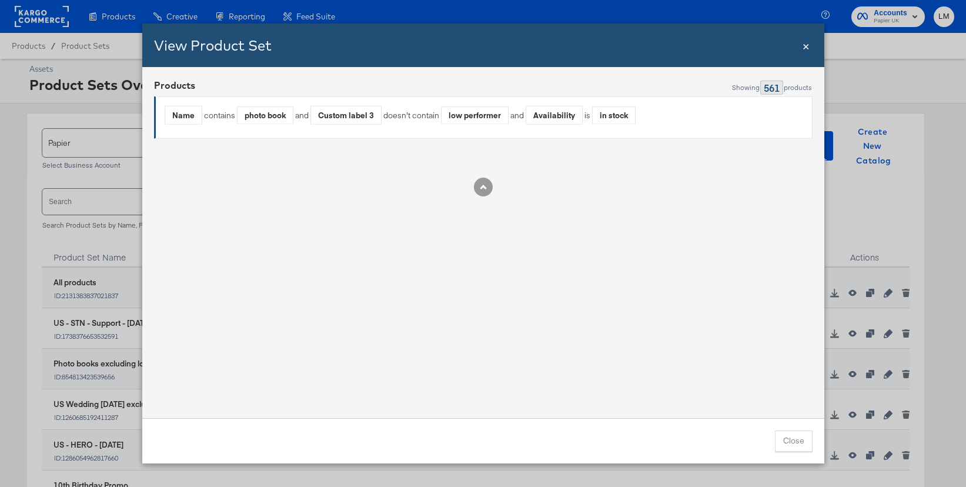
click at [804, 44] on span "×" at bounding box center [806, 45] width 7 height 16
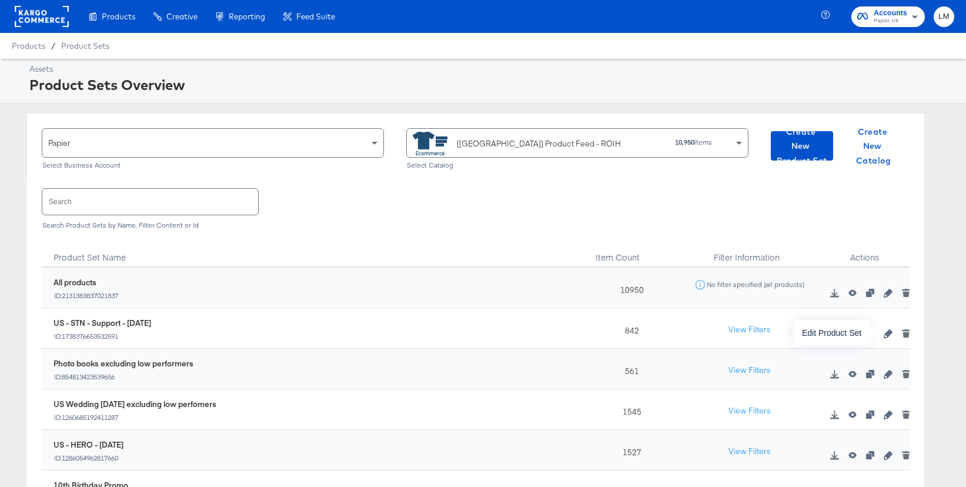
click at [887, 333] on icon "button" at bounding box center [888, 333] width 8 height 8
